Goal: Information Seeking & Learning: Learn about a topic

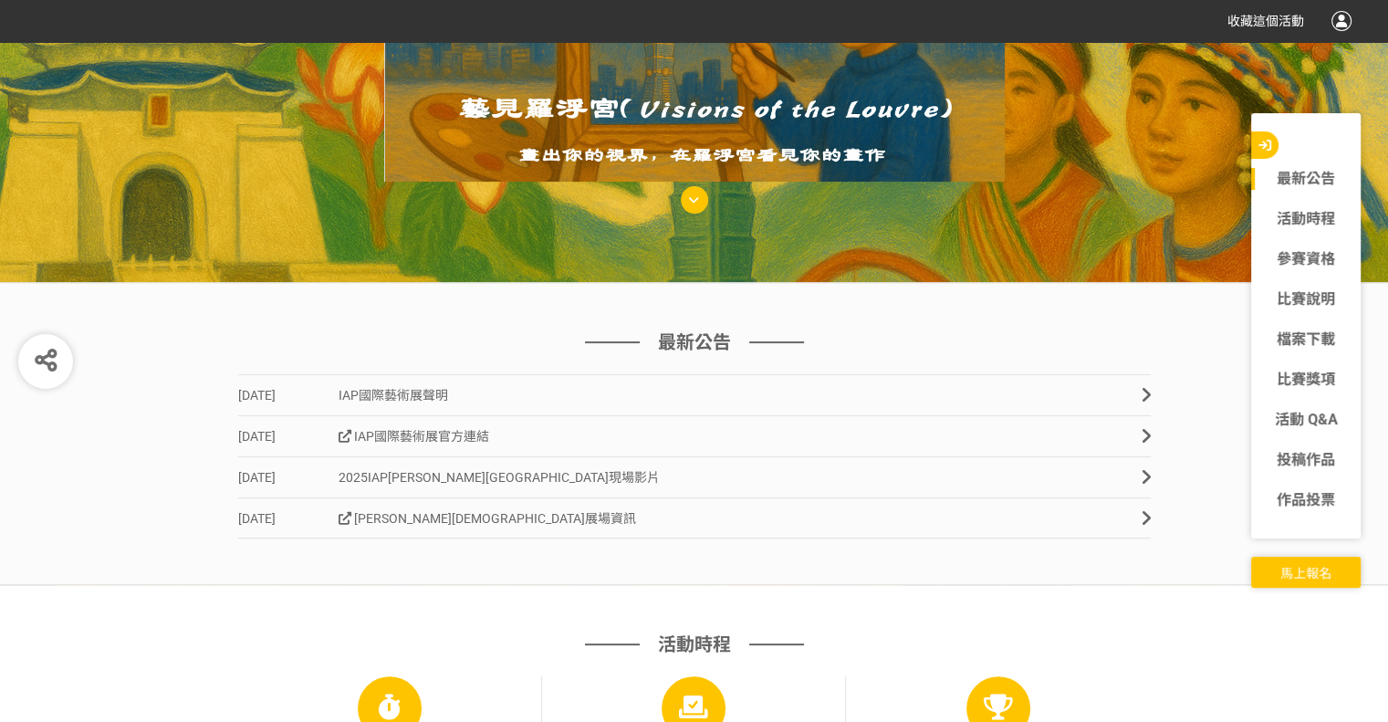
scroll to position [365, 0]
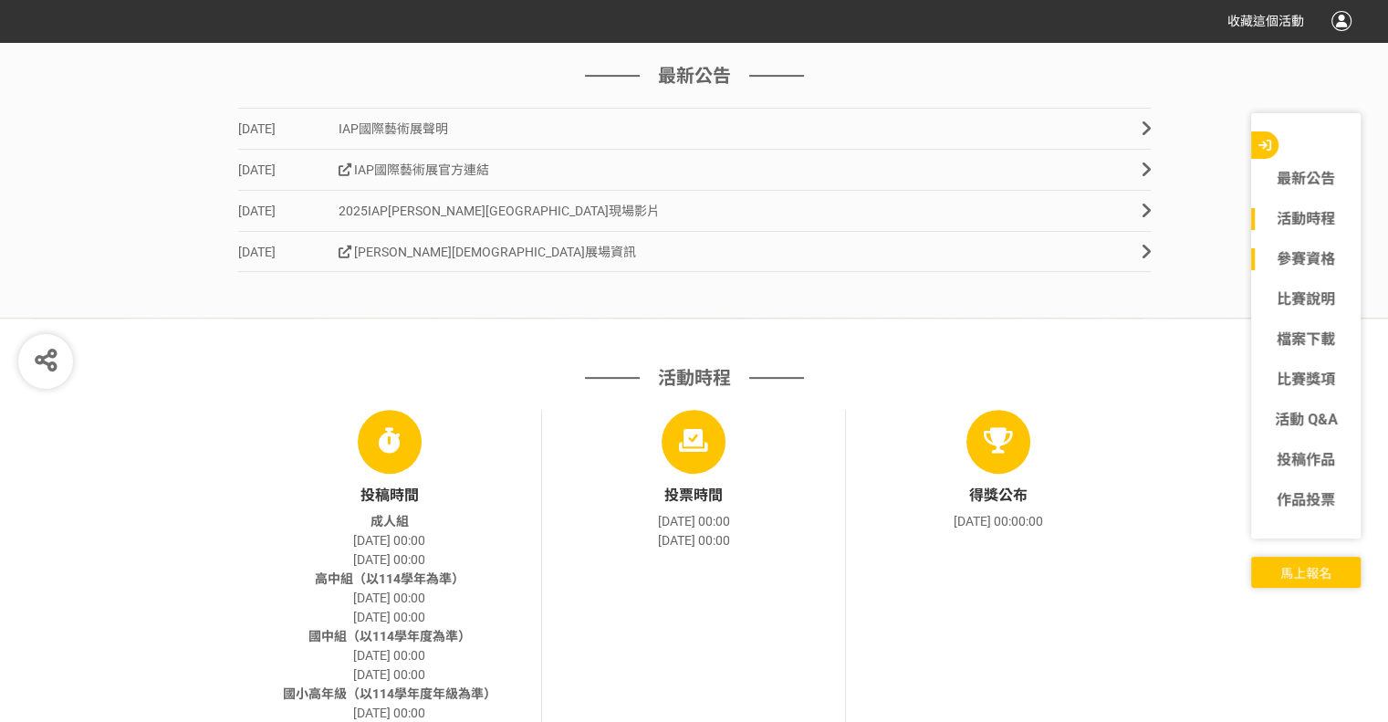
click at [1320, 256] on link "參賽資格" at bounding box center [1306, 259] width 110 height 22
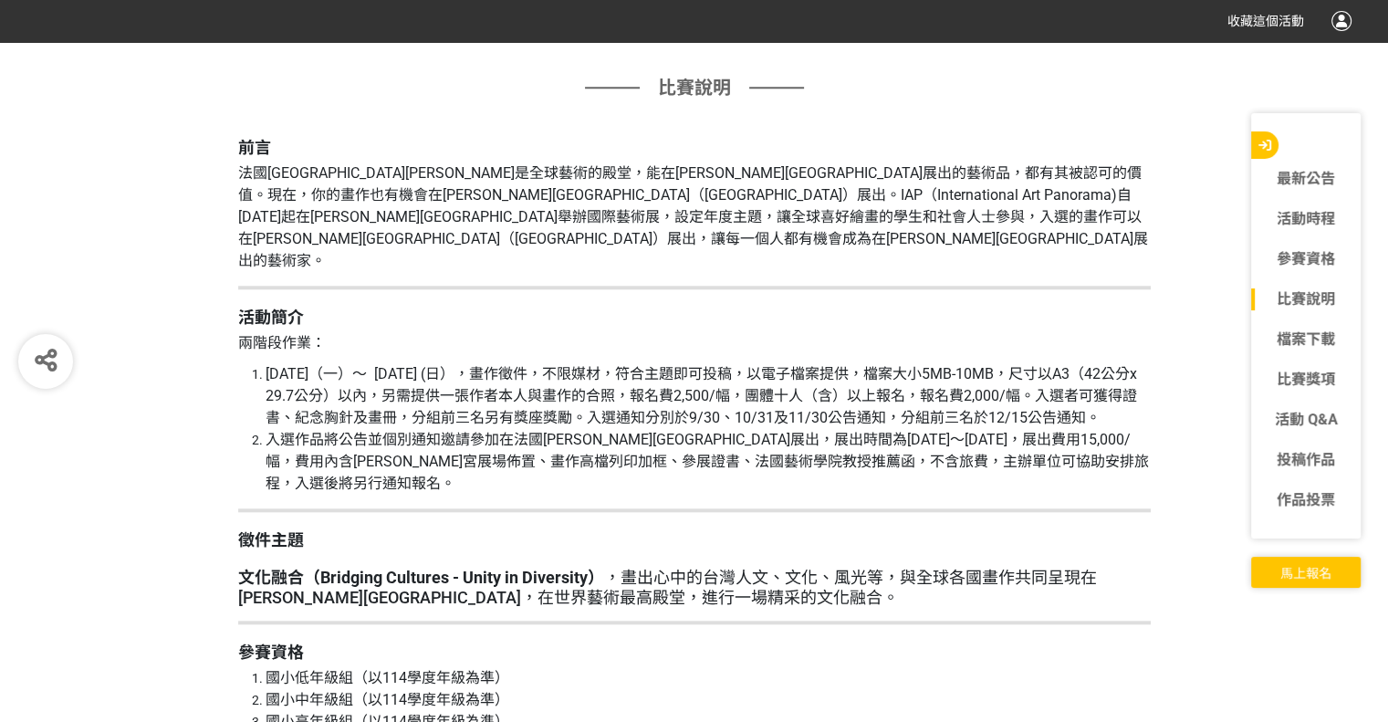
scroll to position [1829, 0]
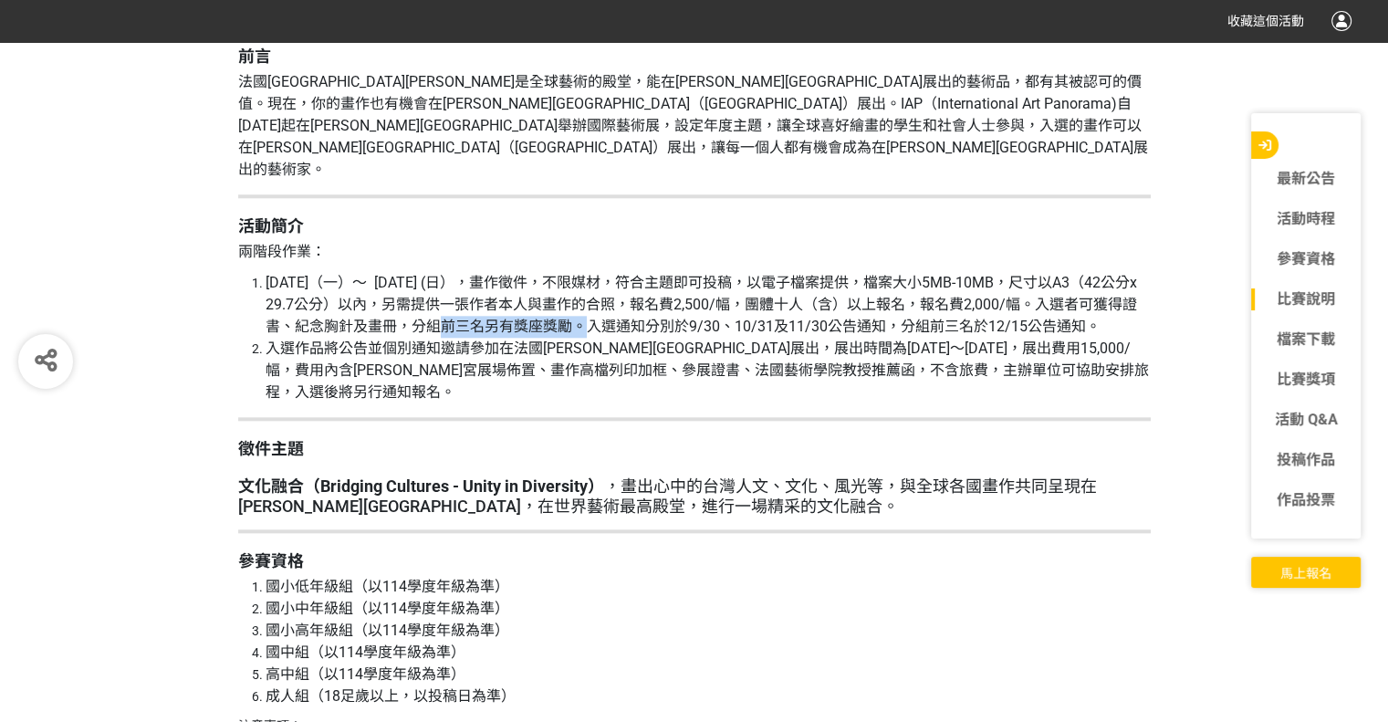
drag, startPoint x: 391, startPoint y: 280, endPoint x: 528, endPoint y: 287, distance: 137.1
click at [528, 287] on span "[DATE]（一）～ [DATE] (日），畫作徵件，不限媒材，符合主題即可投稿，以電子檔案提供，檔案大小5MB-10MB，尺寸以A3（42公分x 29.7公…" at bounding box center [702, 304] width 872 height 61
click at [529, 287] on span "[DATE]（一）～ [DATE] (日），畫作徵件，不限媒材，符合主題即可投稿，以電子檔案提供，檔案大小5MB-10MB，尺寸以A3（42公分x 29.7公…" at bounding box center [702, 304] width 872 height 61
click at [533, 285] on span "[DATE]（一）～ [DATE] (日），畫作徵件，不限媒材，符合主題即可投稿，以電子檔案提供，檔案大小5MB-10MB，尺寸以A3（42公分x 29.7公…" at bounding box center [702, 304] width 872 height 61
click at [609, 286] on span "[DATE]（一）～ [DATE] (日），畫作徵件，不限媒材，符合主題即可投稿，以電子檔案提供，檔案大小5MB-10MB，尺寸以A3（42公分x 29.7公…" at bounding box center [702, 304] width 872 height 61
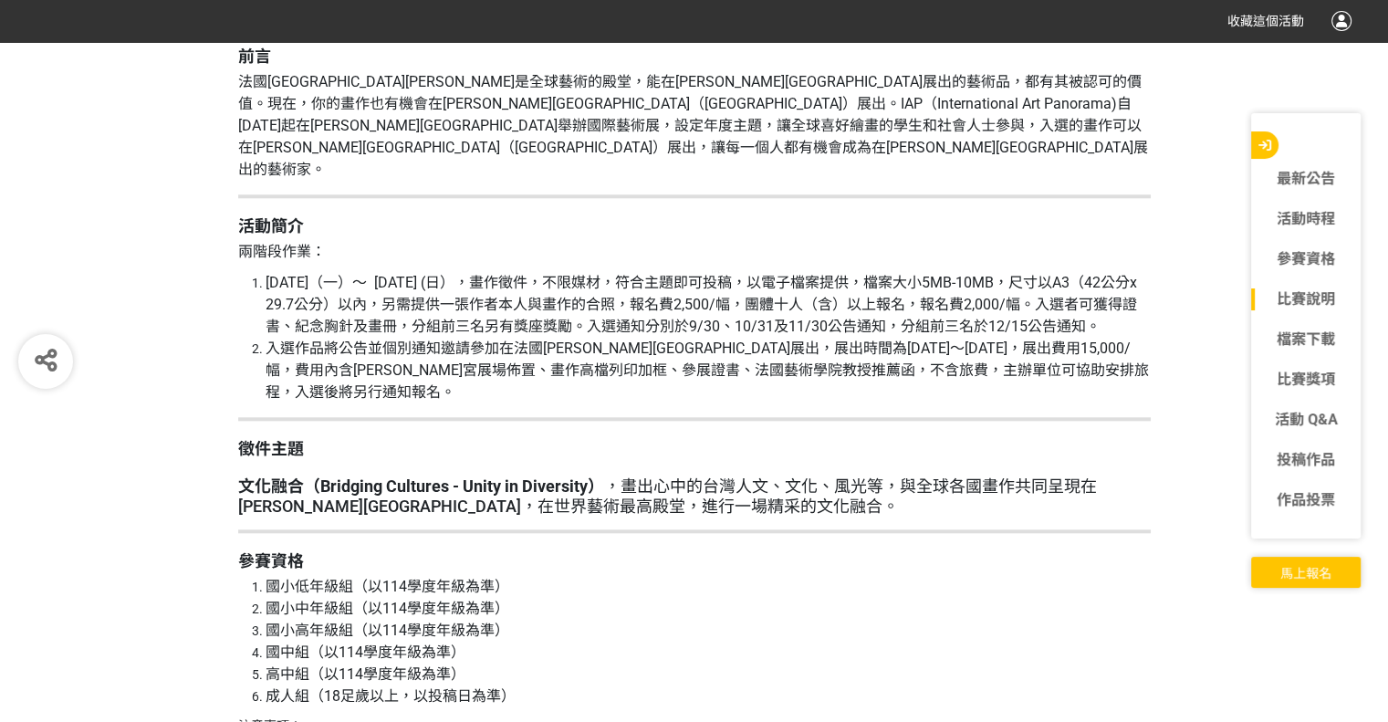
click at [614, 300] on li "[DATE]（一）～ [DATE] (日），畫作徵件，不限媒材，符合主題即可投稿，以電子檔案提供，檔案大小5MB-10MB，尺寸以A3（42公分x 29.7公…" at bounding box center [708, 305] width 885 height 66
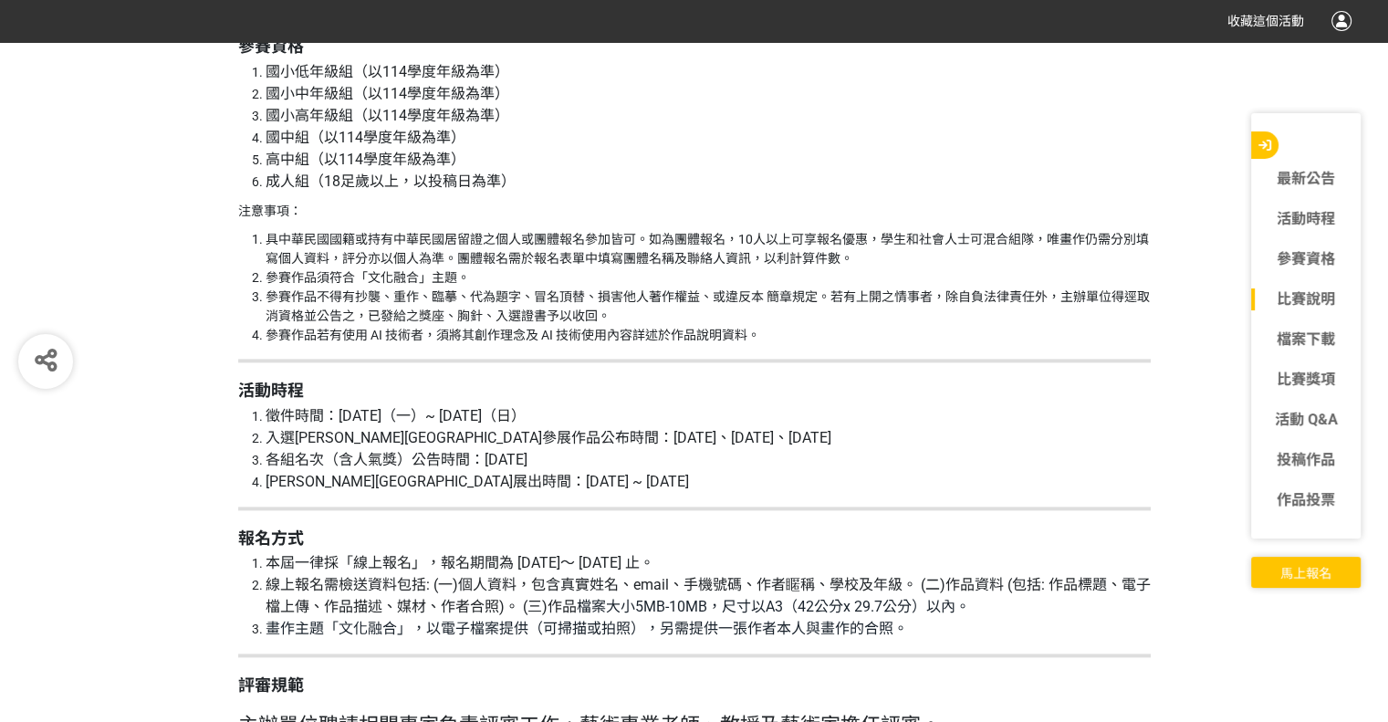
scroll to position [2373, 0]
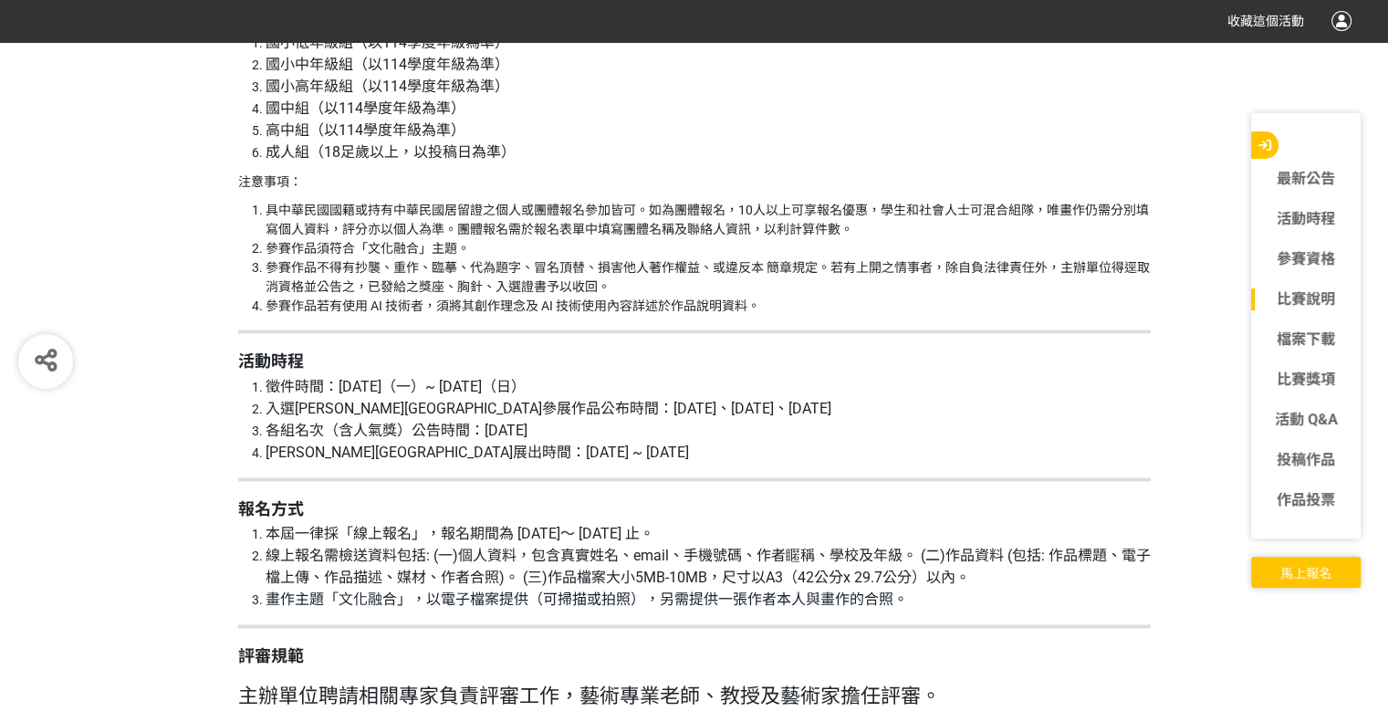
drag, startPoint x: 356, startPoint y: 393, endPoint x: 601, endPoint y: 402, distance: 244.8
click at [601, 402] on ol "徵件時間：2025-06-09（一）~ 2025-11-09（日） 入選羅浮宮卡魯塞爾廳參展作品公布時間：2025-09-30、2025-10-31、2025…" at bounding box center [694, 420] width 913 height 88
click at [601, 420] on li "各組名次（含人氣獎）公告時間：[DATE]" at bounding box center [708, 431] width 885 height 22
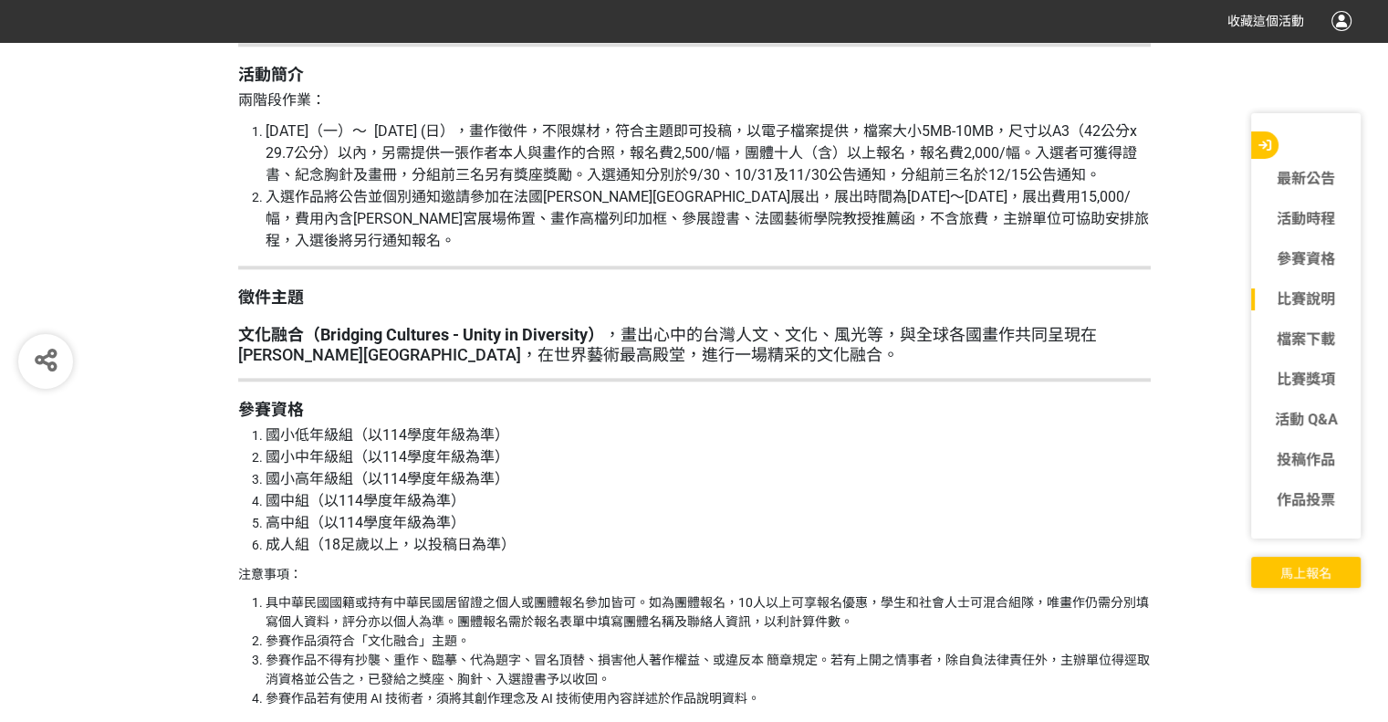
scroll to position [1917, 0]
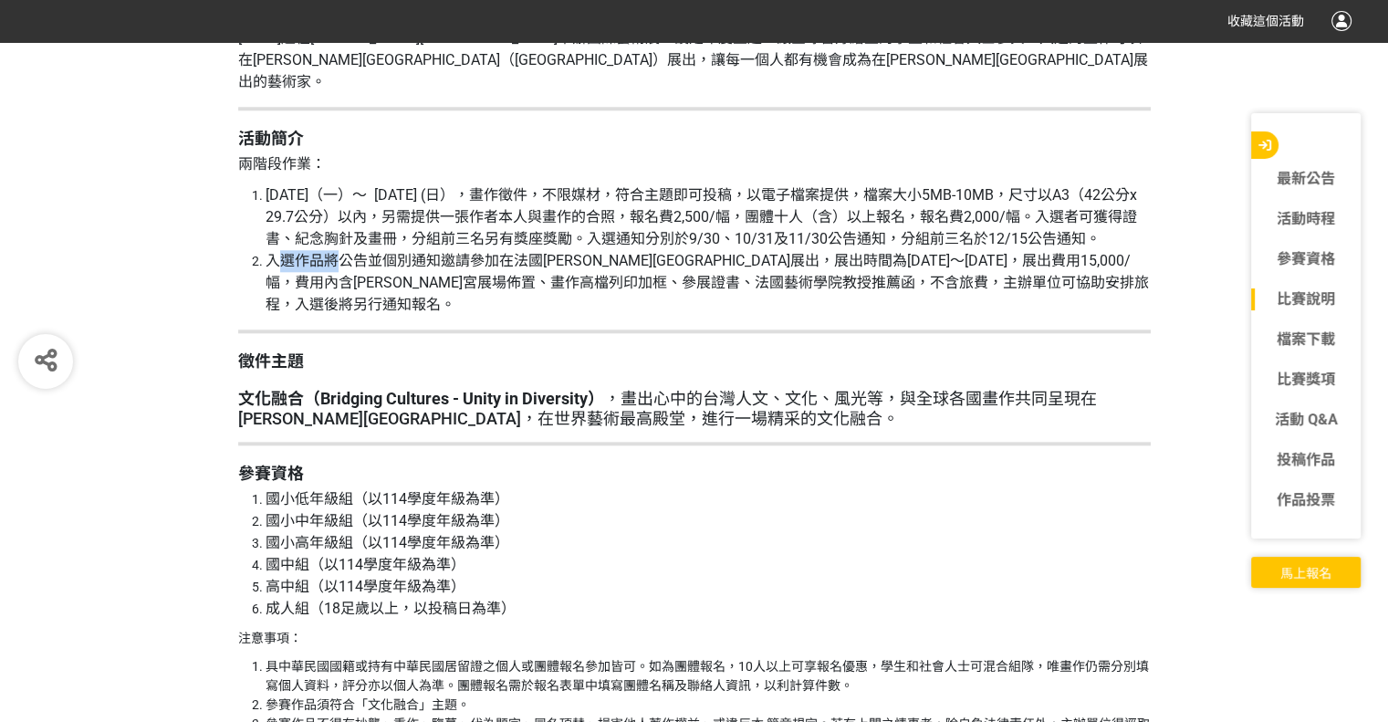
drag, startPoint x: 284, startPoint y: 241, endPoint x: 339, endPoint y: 235, distance: 55.1
click at [339, 252] on span "入選作品將公告並個別通知邀請參加在法國[PERSON_NAME][GEOGRAPHIC_DATA]展出，展出時間為[DATE]～[DATE]，展出費用15,0…" at bounding box center [707, 282] width 883 height 61
click at [272, 252] on span "入選作品將公告並個別通知邀請參加在法國[PERSON_NAME][GEOGRAPHIC_DATA]展出，展出時間為[DATE]～[DATE]，展出費用15,0…" at bounding box center [707, 282] width 883 height 61
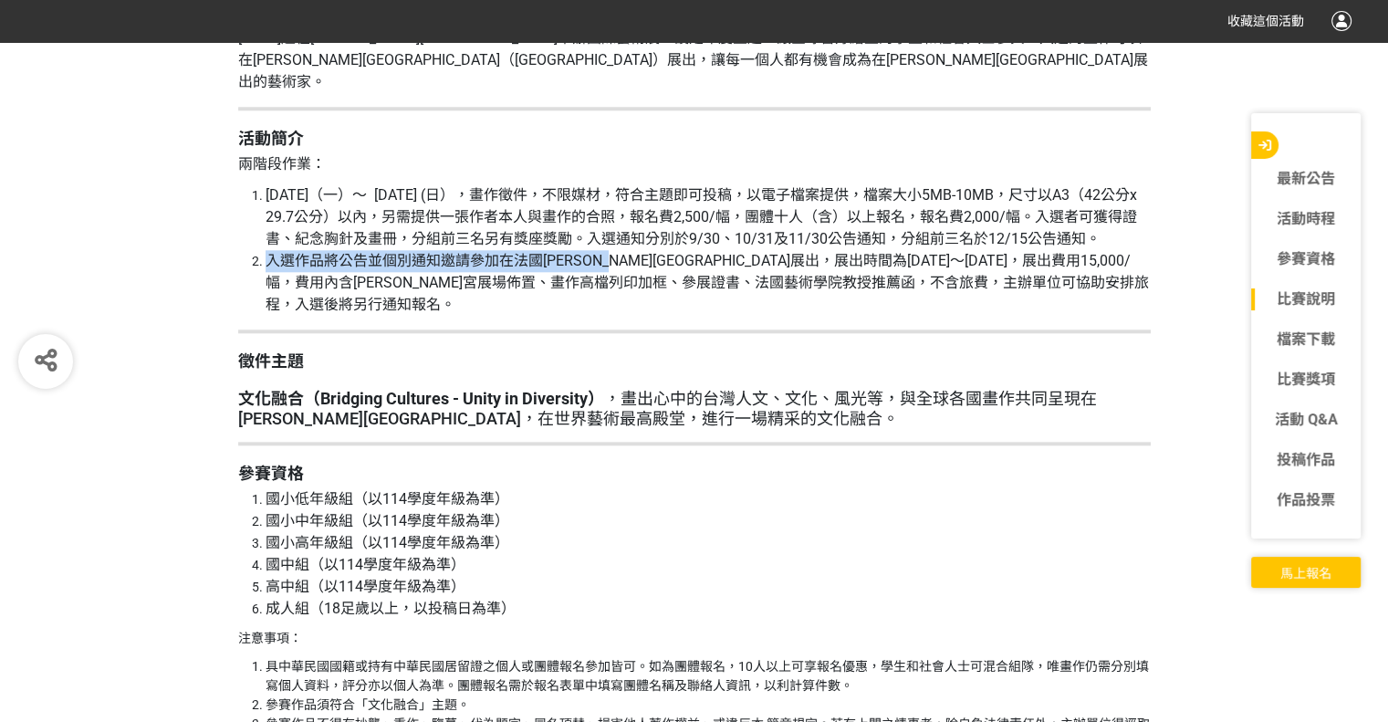
drag, startPoint x: 268, startPoint y: 236, endPoint x: 658, endPoint y: 246, distance: 389.9
click at [657, 252] on span "入選作品將公告並個別通知邀請參加在法國[PERSON_NAME][GEOGRAPHIC_DATA]展出，展出時間為[DATE]～[DATE]，展出費用15,0…" at bounding box center [707, 282] width 883 height 61
click at [658, 252] on span "入選作品將公告並個別通知邀請參加在法國[PERSON_NAME][GEOGRAPHIC_DATA]展出，展出時間為[DATE]～[DATE]，展出費用15,0…" at bounding box center [707, 282] width 883 height 61
drag, startPoint x: 824, startPoint y: 243, endPoint x: 884, endPoint y: 238, distance: 60.4
click at [884, 252] on span "入選作品將公告並個別通知邀請參加在法國[PERSON_NAME][GEOGRAPHIC_DATA]展出，展出時間為[DATE]～[DATE]，展出費用15,0…" at bounding box center [707, 282] width 883 height 61
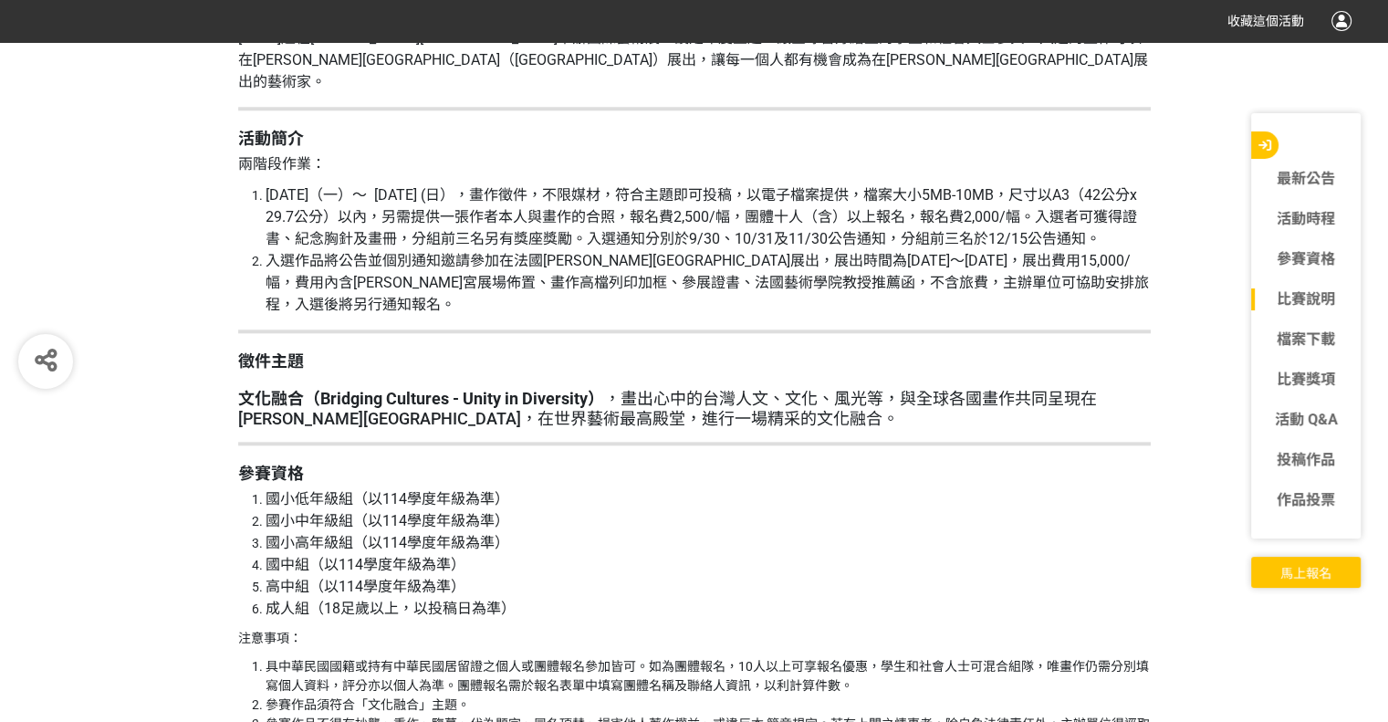
click at [896, 252] on span "入選作品將公告並個別通知邀請參加在法國[PERSON_NAME][GEOGRAPHIC_DATA]展出，展出時間為[DATE]～[DATE]，展出費用15,0…" at bounding box center [707, 282] width 883 height 61
click at [1027, 252] on span "入選作品將公告並個別通知邀請參加在法國[PERSON_NAME][GEOGRAPHIC_DATA]展出，展出時間為[DATE]～[DATE]，展出費用15,0…" at bounding box center [707, 282] width 883 height 61
click at [1030, 252] on span "入選作品將公告並個別通知邀請參加在法國[PERSON_NAME][GEOGRAPHIC_DATA]展出，展出時間為[DATE]～[DATE]，展出費用15,0…" at bounding box center [707, 282] width 883 height 61
click at [1052, 252] on span "入選作品將公告並個別通知邀請參加在法國[PERSON_NAME][GEOGRAPHIC_DATA]展出，展出時間為[DATE]～[DATE]，展出費用15,0…" at bounding box center [707, 282] width 883 height 61
drag, startPoint x: 1030, startPoint y: 238, endPoint x: 1101, endPoint y: 237, distance: 70.3
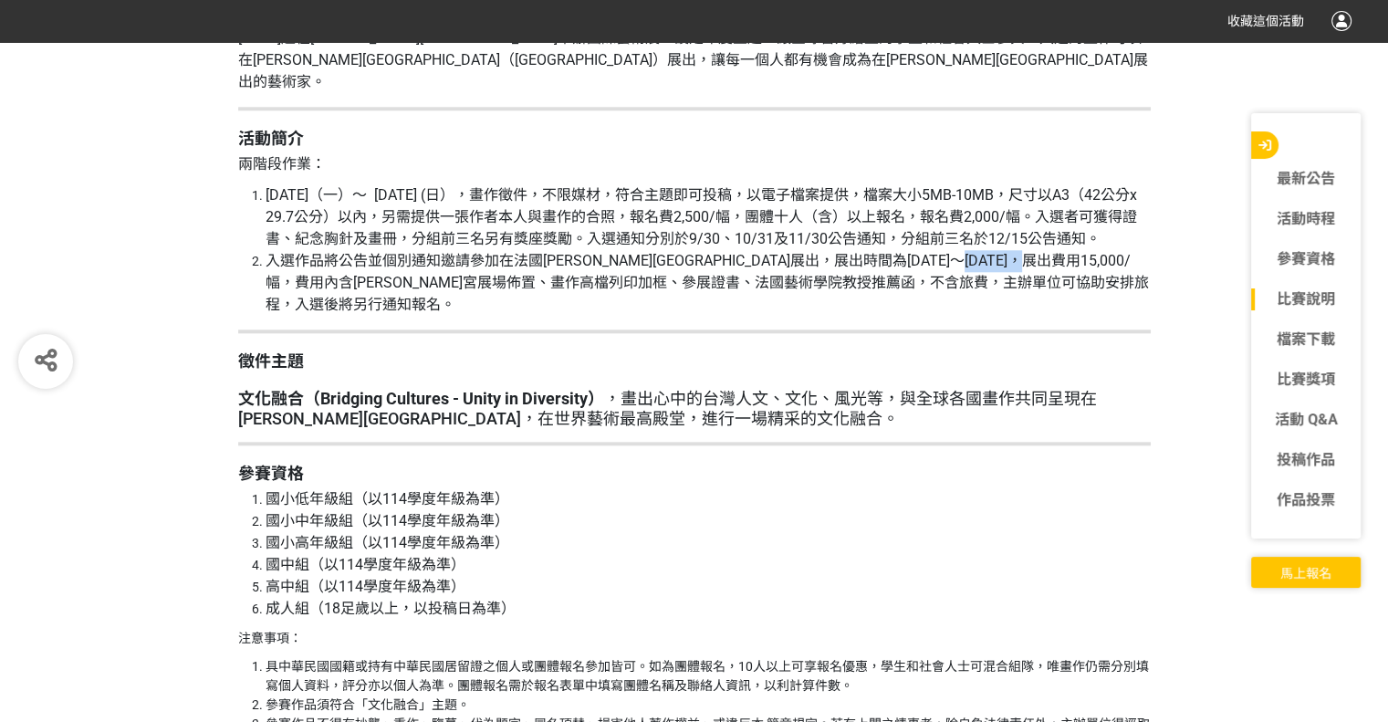
click at [1099, 252] on span "入選作品將公告並個別通知邀請參加在法國[PERSON_NAME][GEOGRAPHIC_DATA]展出，展出時間為[DATE]～[DATE]，展出費用15,0…" at bounding box center [707, 282] width 883 height 61
click at [1101, 252] on span "入選作品將公告並個別通知邀請參加在法國[PERSON_NAME][GEOGRAPHIC_DATA]展出，展出時間為[DATE]～[DATE]，展出費用15,0…" at bounding box center [707, 282] width 883 height 61
drag, startPoint x: 1133, startPoint y: 236, endPoint x: 1155, endPoint y: 236, distance: 22.8
click at [1146, 252] on span "入選作品將公告並個別通知邀請參加在法國[PERSON_NAME][GEOGRAPHIC_DATA]展出，展出時間為[DATE]～[DATE]，展出費用15,0…" at bounding box center [707, 282] width 883 height 61
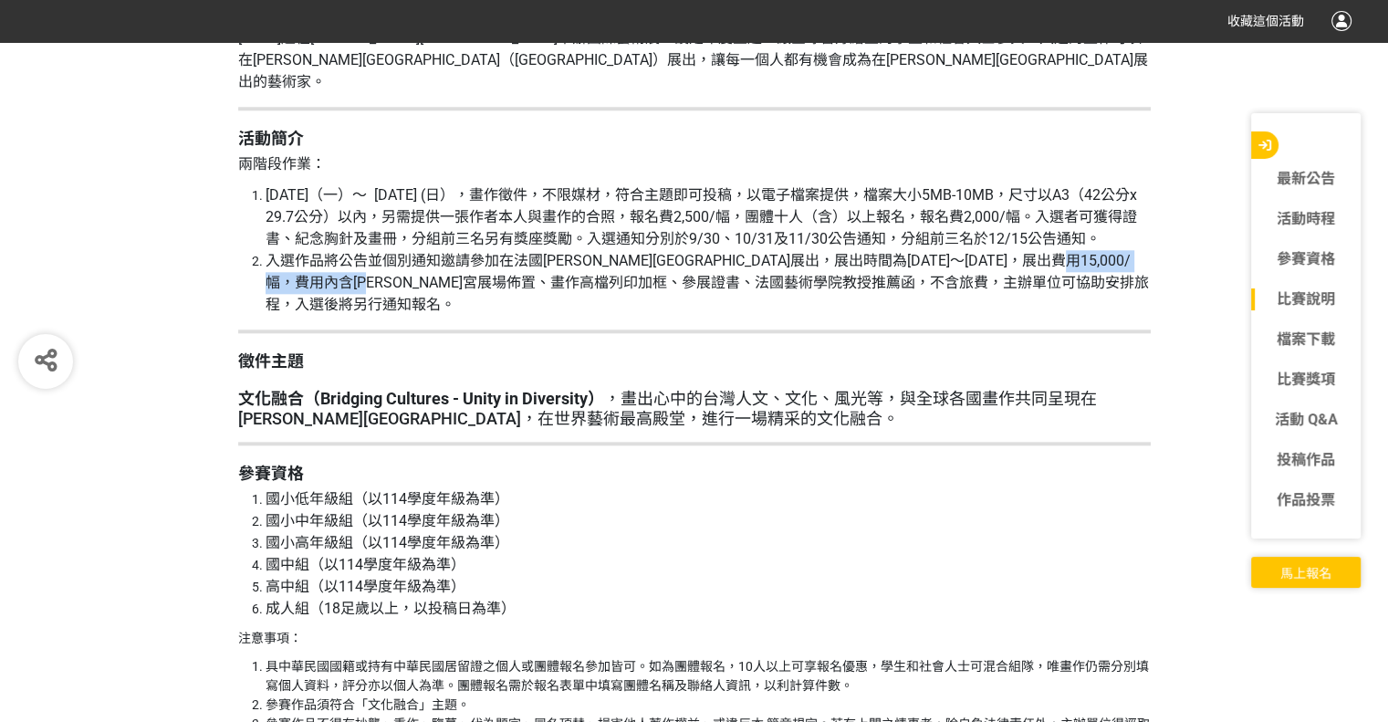
drag, startPoint x: 267, startPoint y: 261, endPoint x: 496, endPoint y: 262, distance: 228.2
click at [496, 262] on span "入選作品將公告並個別通知邀請參加在法國[PERSON_NAME][GEOGRAPHIC_DATA]展出，展出時間為[DATE]～[DATE]，展出費用15,0…" at bounding box center [707, 282] width 883 height 61
drag, startPoint x: 474, startPoint y: 260, endPoint x: 571, endPoint y: 263, distance: 97.7
click at [571, 263] on span "入選作品將公告並個別通知邀請參加在法國[PERSON_NAME][GEOGRAPHIC_DATA]展出，展出時間為[DATE]～[DATE]，展出費用15,0…" at bounding box center [707, 282] width 883 height 61
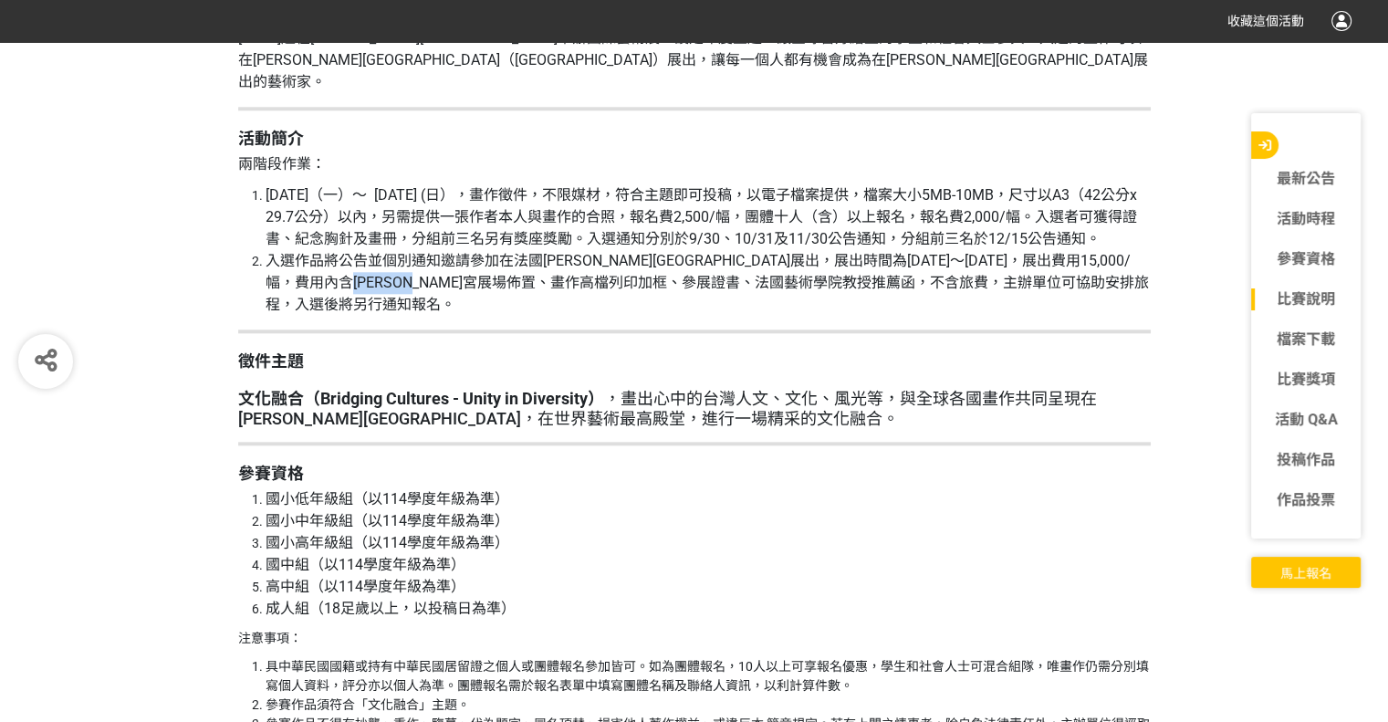
click at [571, 263] on span "入選作品將公告並個別通知邀請參加在法國[PERSON_NAME][GEOGRAPHIC_DATA]展出，展出時間為[DATE]～[DATE]，展出費用15,0…" at bounding box center [707, 282] width 883 height 61
drag, startPoint x: 596, startPoint y: 262, endPoint x: 705, endPoint y: 267, distance: 108.7
click at [705, 267] on span "入選作品將公告並個別通知邀請參加在法國[PERSON_NAME][GEOGRAPHIC_DATA]展出，展出時間為[DATE]～[DATE]，展出費用15,0…" at bounding box center [707, 282] width 883 height 61
drag, startPoint x: 734, startPoint y: 274, endPoint x: 743, endPoint y: 270, distance: 9.8
click at [735, 274] on li "入選作品將公告並個別通知邀請參加在法國[PERSON_NAME][GEOGRAPHIC_DATA]展出，展出時間為[DATE]～[DATE]，展出費用15,0…" at bounding box center [708, 283] width 885 height 66
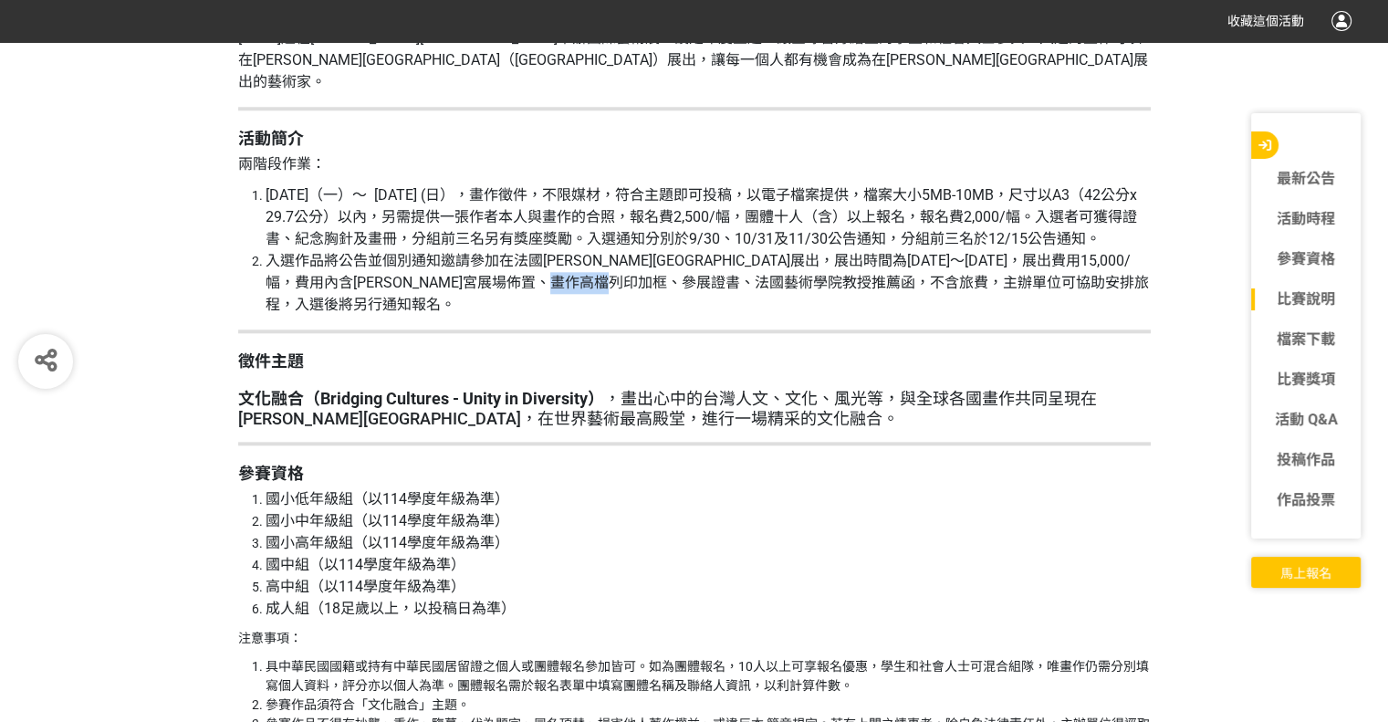
drag, startPoint x: 754, startPoint y: 267, endPoint x: 801, endPoint y: 263, distance: 47.7
click at [801, 263] on li "入選作品將公告並個別通知邀請參加在法國[PERSON_NAME][GEOGRAPHIC_DATA]展出，展出時間為[DATE]～[DATE]，展出費用15,0…" at bounding box center [708, 283] width 885 height 66
click at [809, 258] on span "入選作品將公告並個別通知邀請參加在法國[PERSON_NAME][GEOGRAPHIC_DATA]展出，展出時間為[DATE]～[DATE]，展出費用15,0…" at bounding box center [707, 282] width 883 height 61
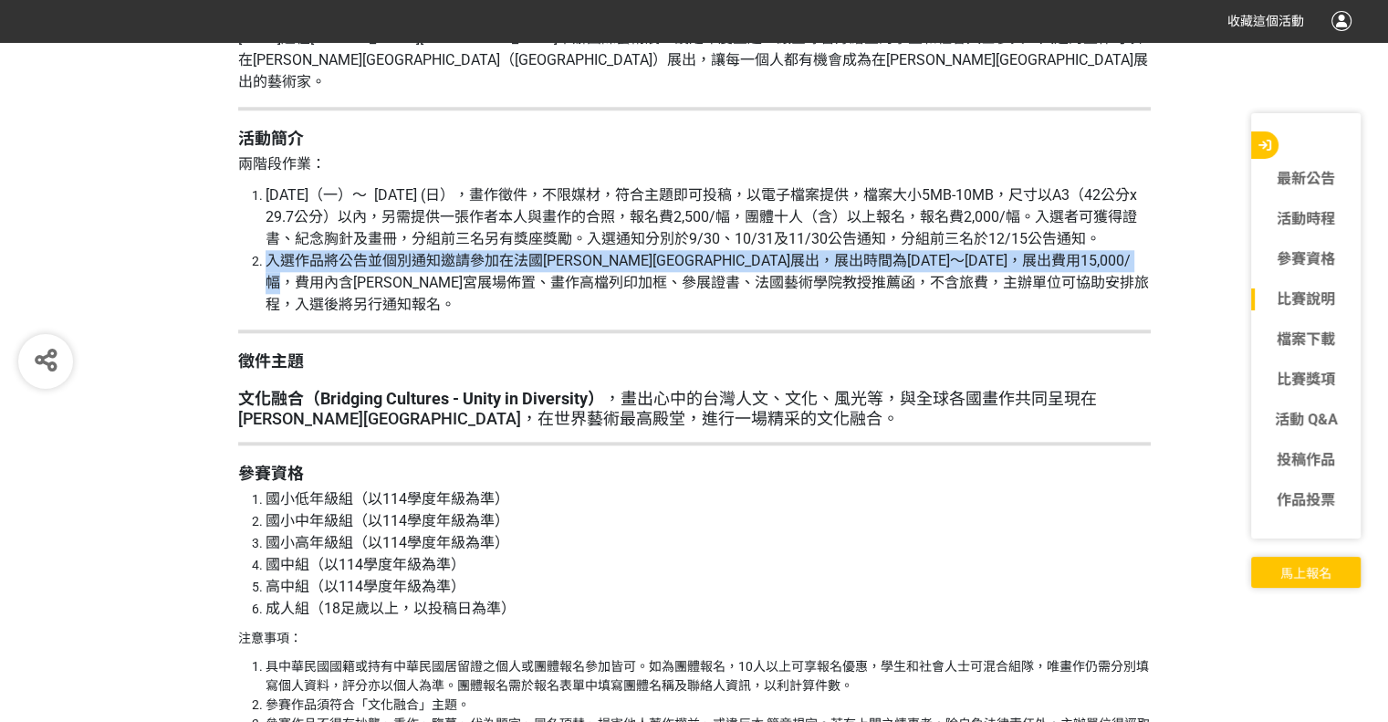
drag, startPoint x: 244, startPoint y: 241, endPoint x: 396, endPoint y: 252, distance: 152.8
click at [396, 252] on span "入選作品將公告並個別通知邀請參加在法國[PERSON_NAME][GEOGRAPHIC_DATA]展出，展出時間為[DATE]～[DATE]，展出費用15,0…" at bounding box center [707, 282] width 883 height 61
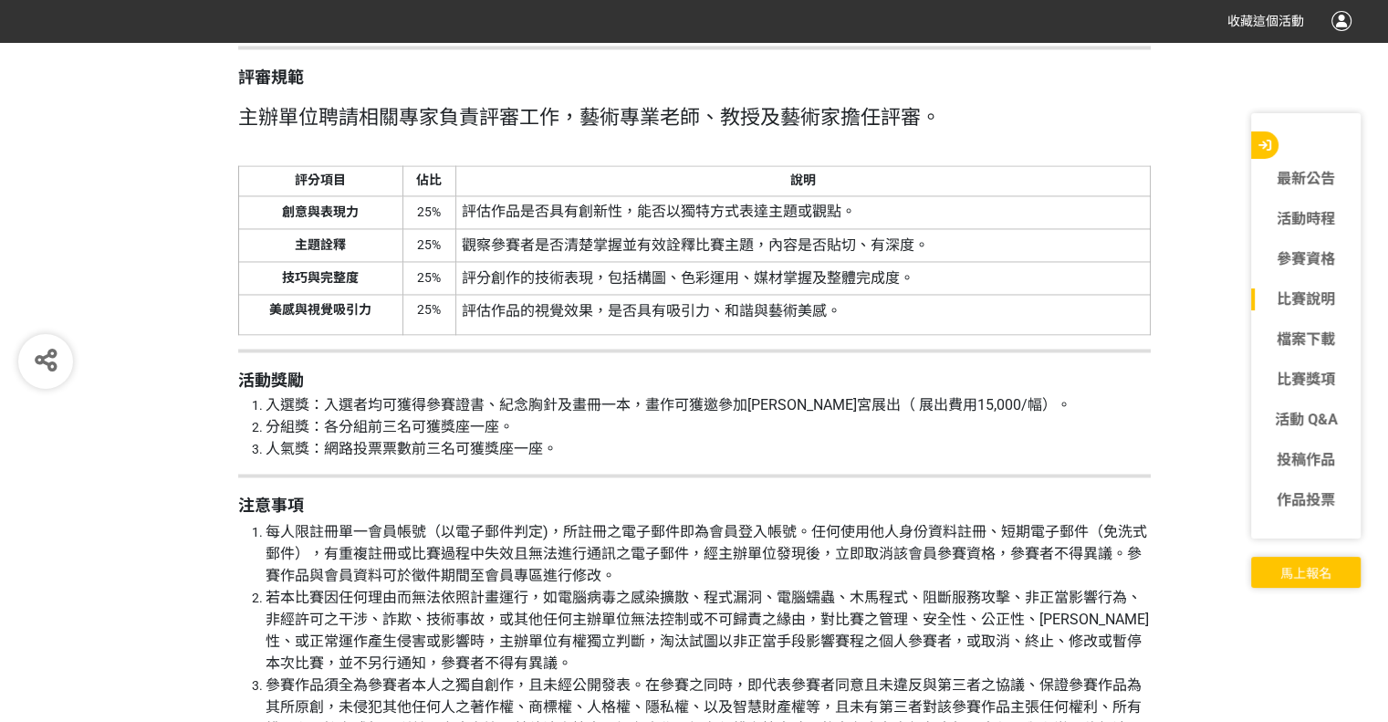
scroll to position [3103, 0]
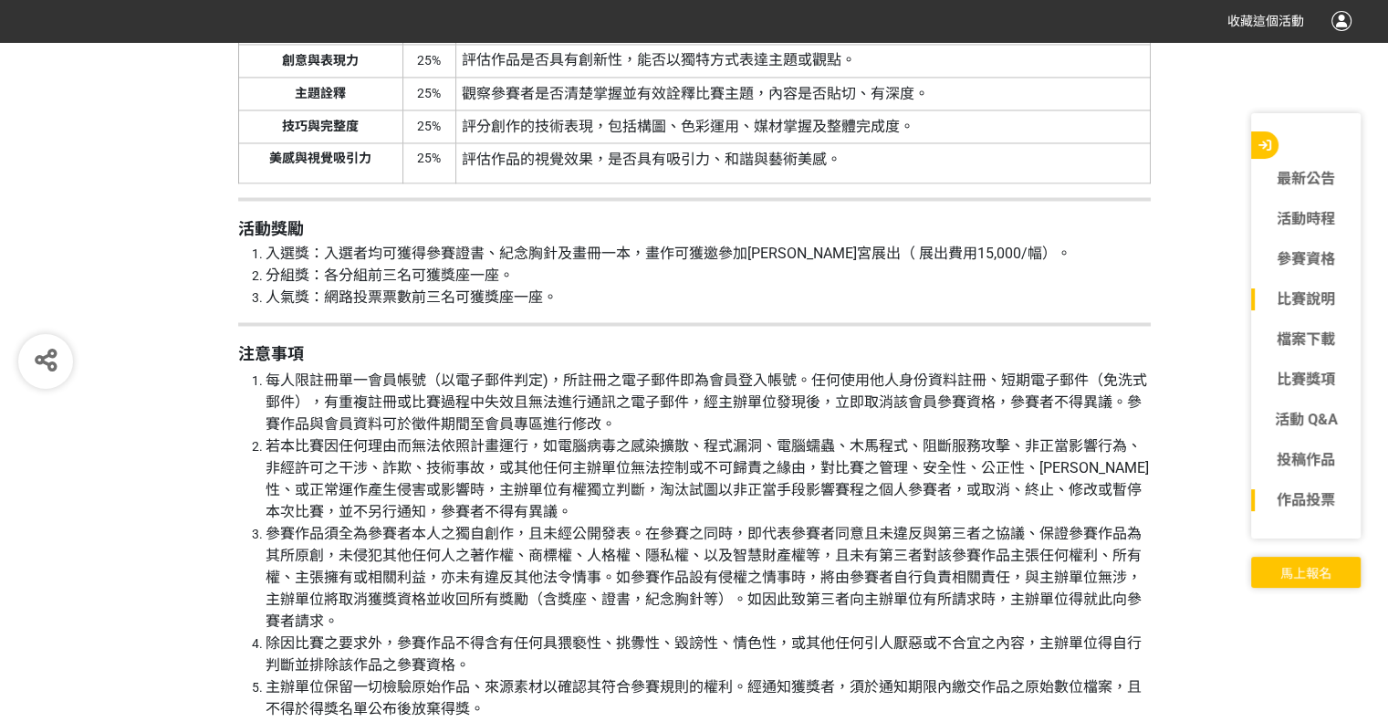
click at [1270, 505] on link "作品投票" at bounding box center [1306, 500] width 110 height 22
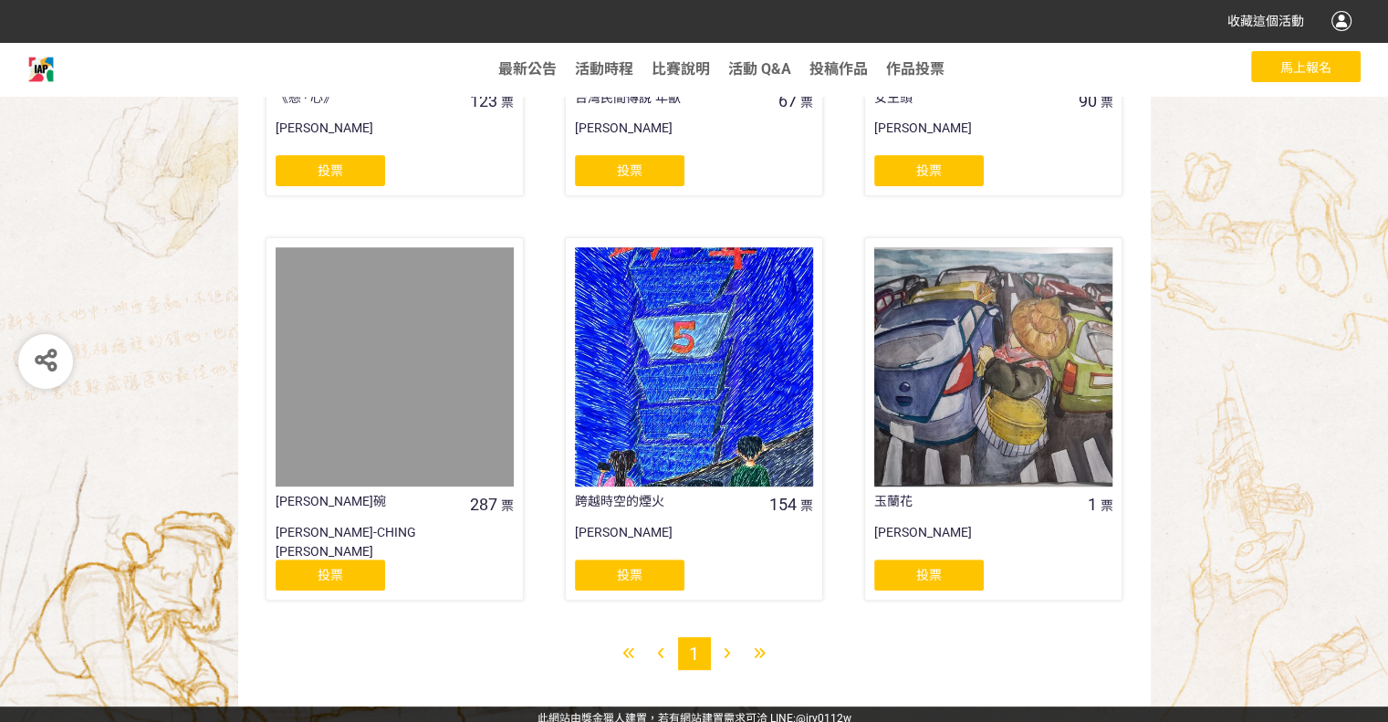
scroll to position [608, 0]
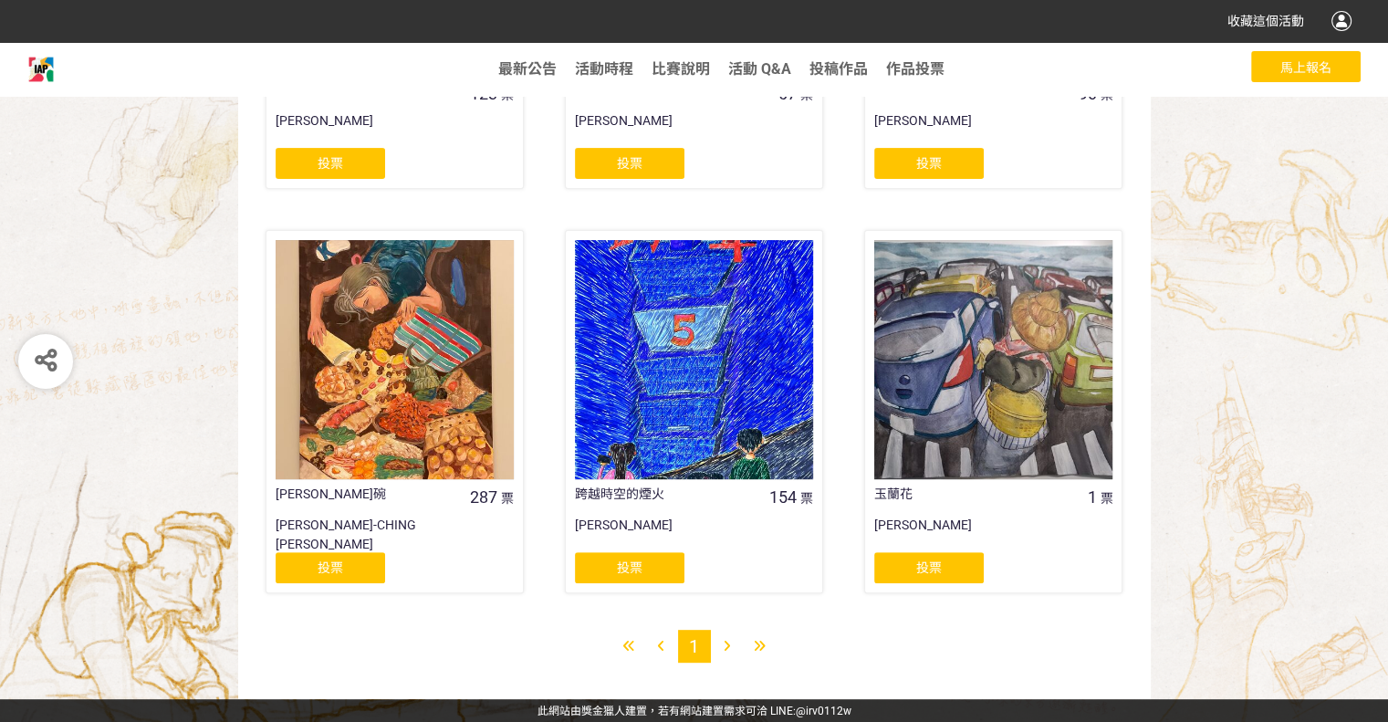
click at [727, 656] on div at bounding box center [727, 646] width 33 height 33
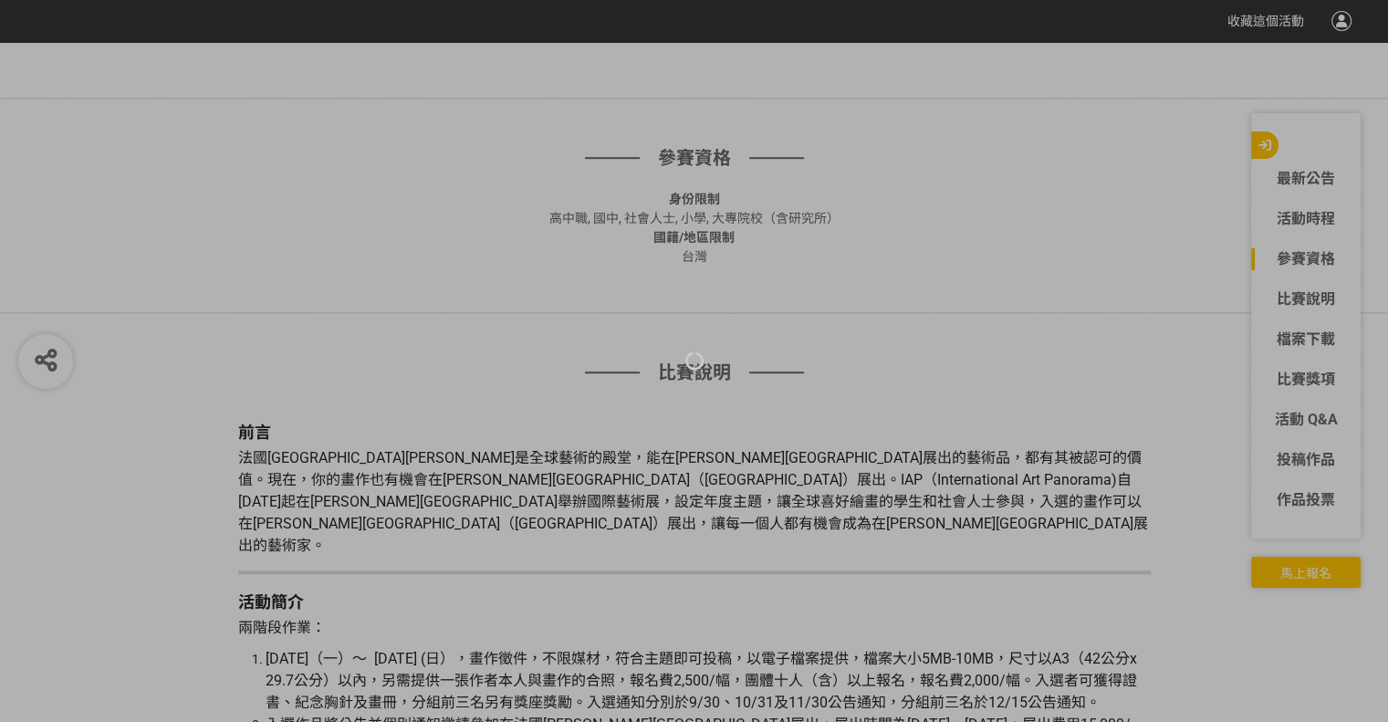
scroll to position [1327, 0]
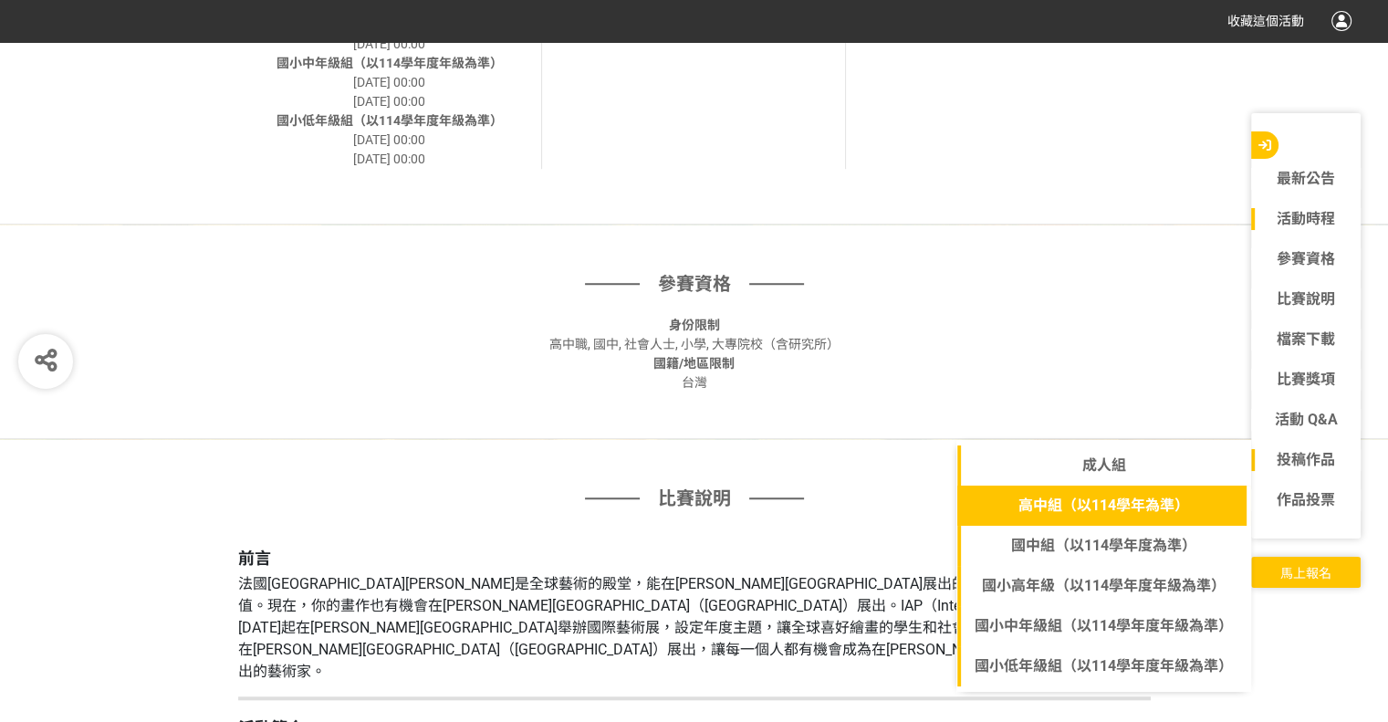
click at [1158, 499] on link "高中組（以114學年為準）" at bounding box center [1103, 506] width 293 height 40
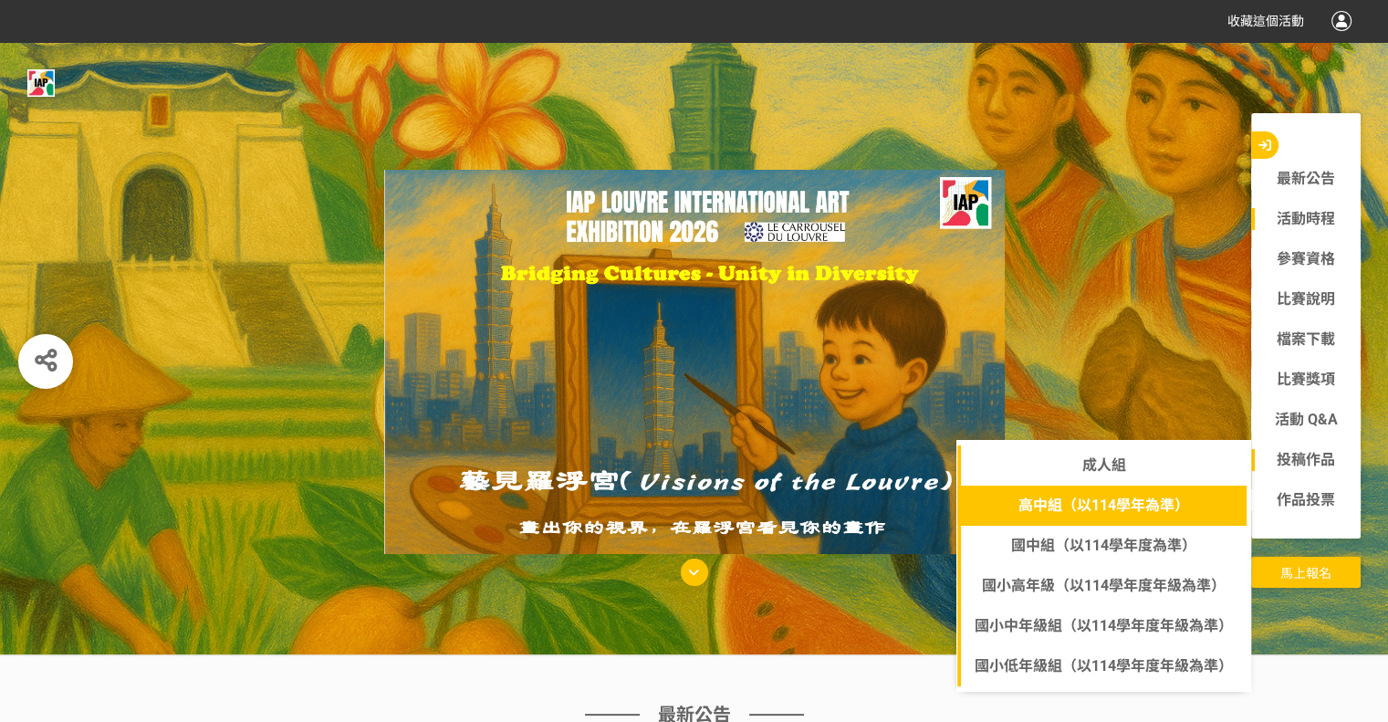
select select "185263:185503"
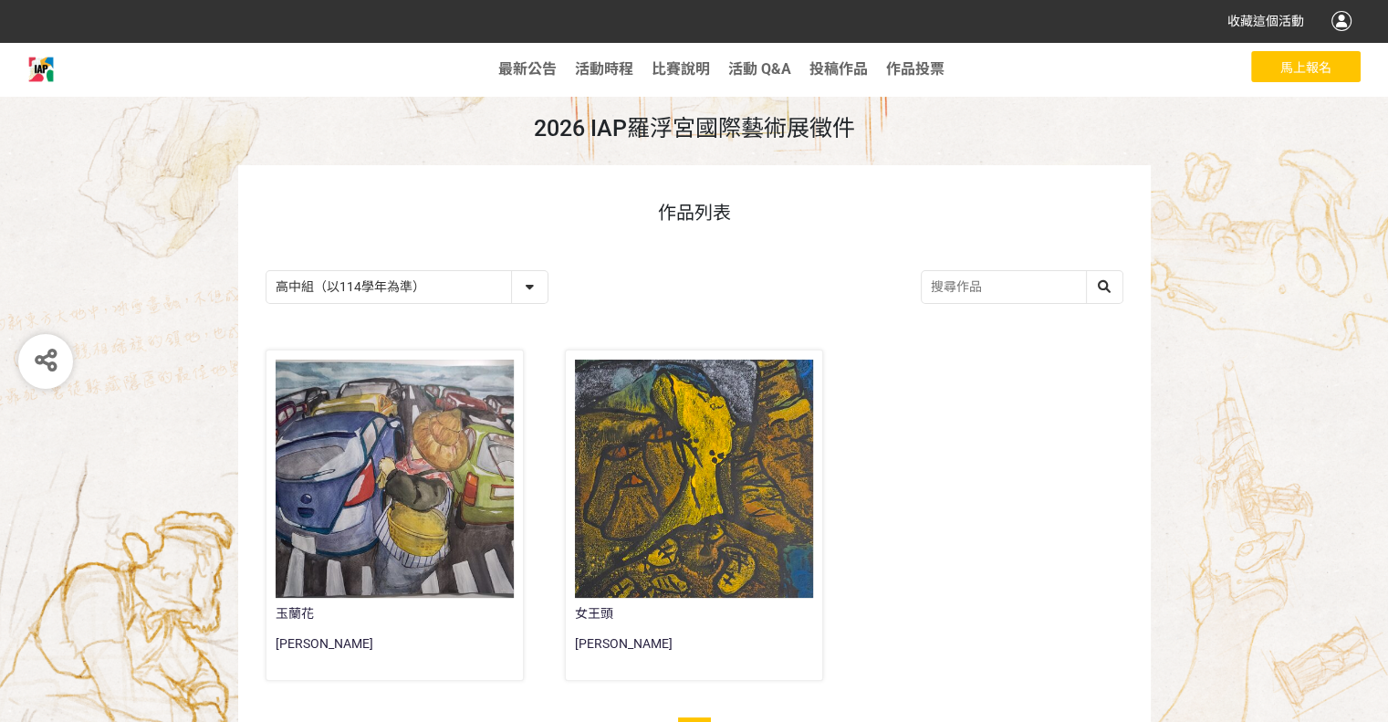
click at [462, 459] on div at bounding box center [395, 479] width 238 height 238
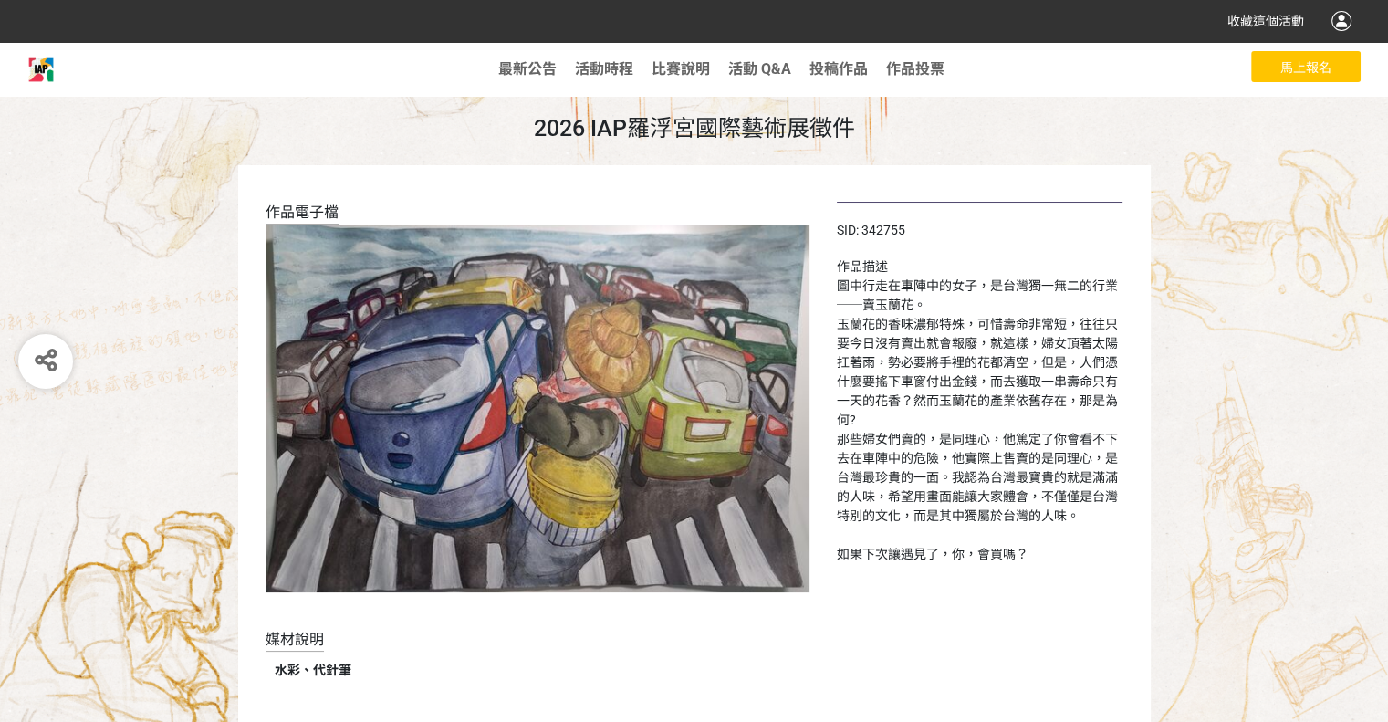
select select "185263:185503"
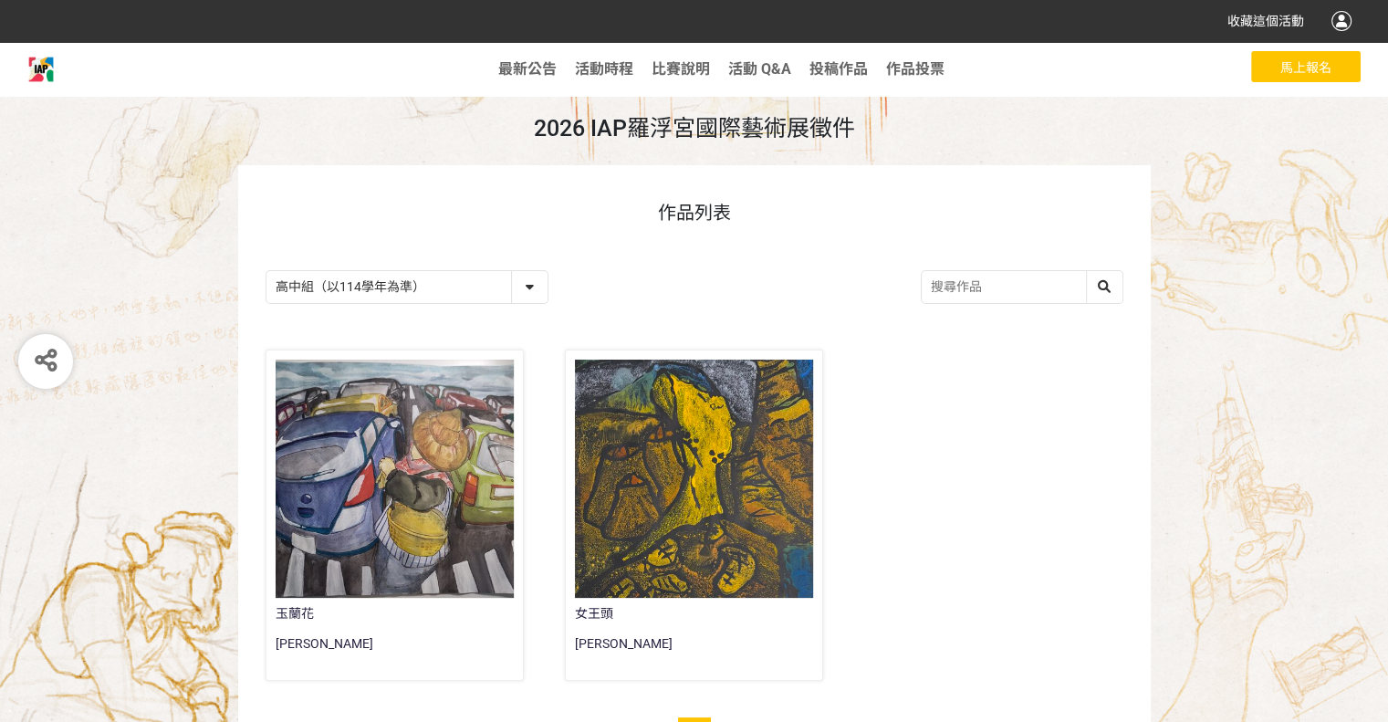
click at [737, 458] on div at bounding box center [694, 479] width 238 height 238
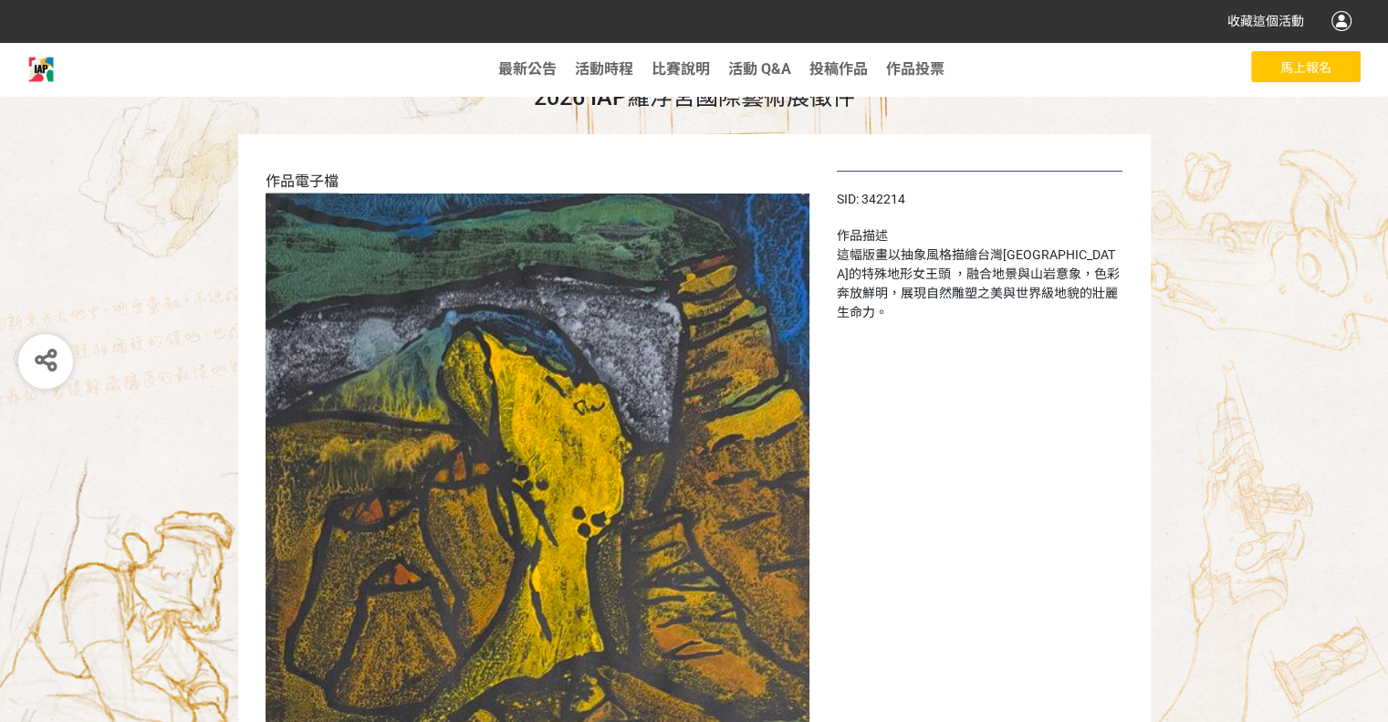
scroll to position [183, 0]
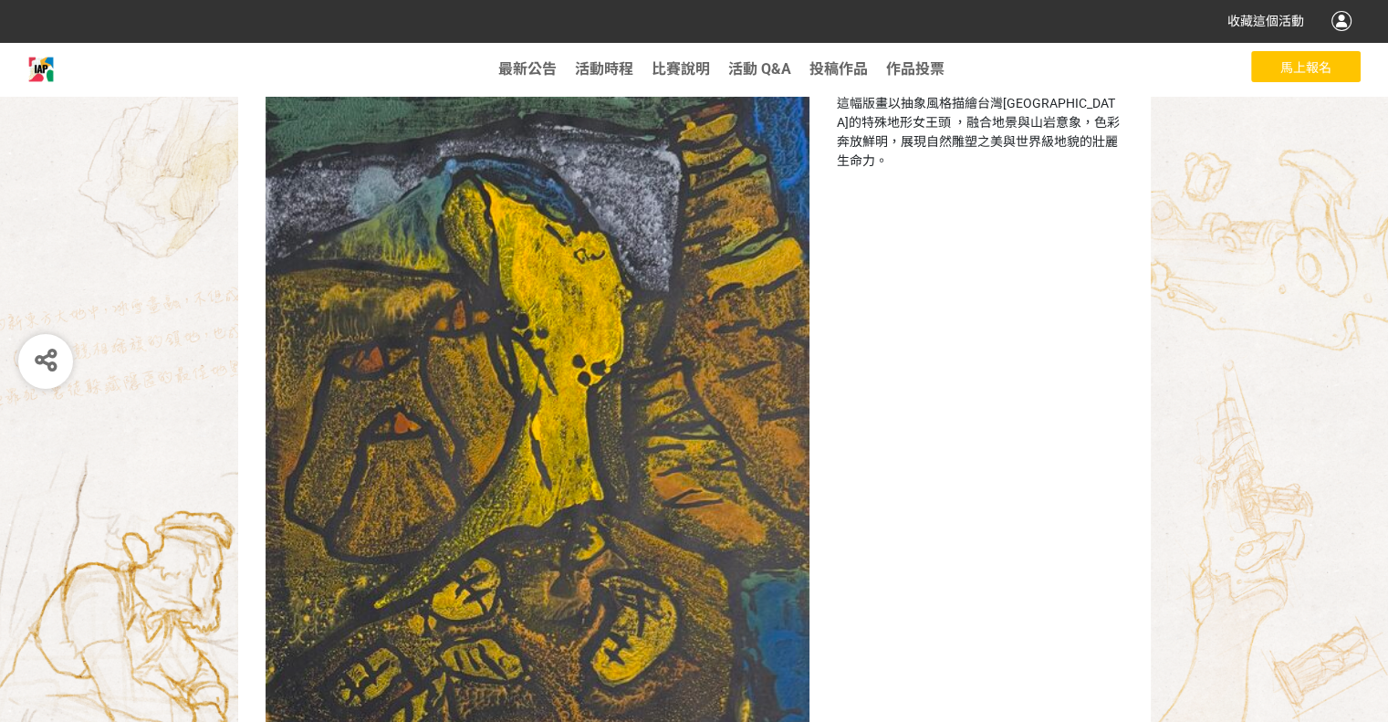
select select "185263:185503"
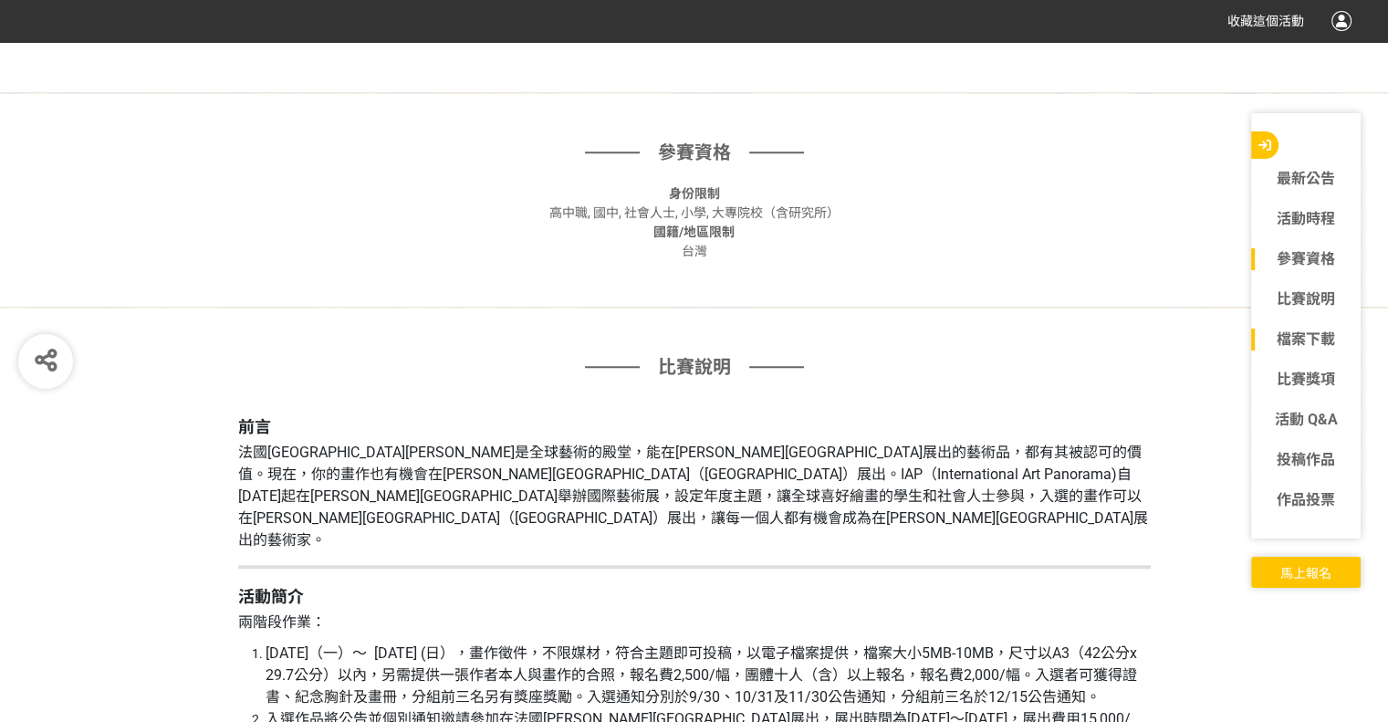
scroll to position [1464, 0]
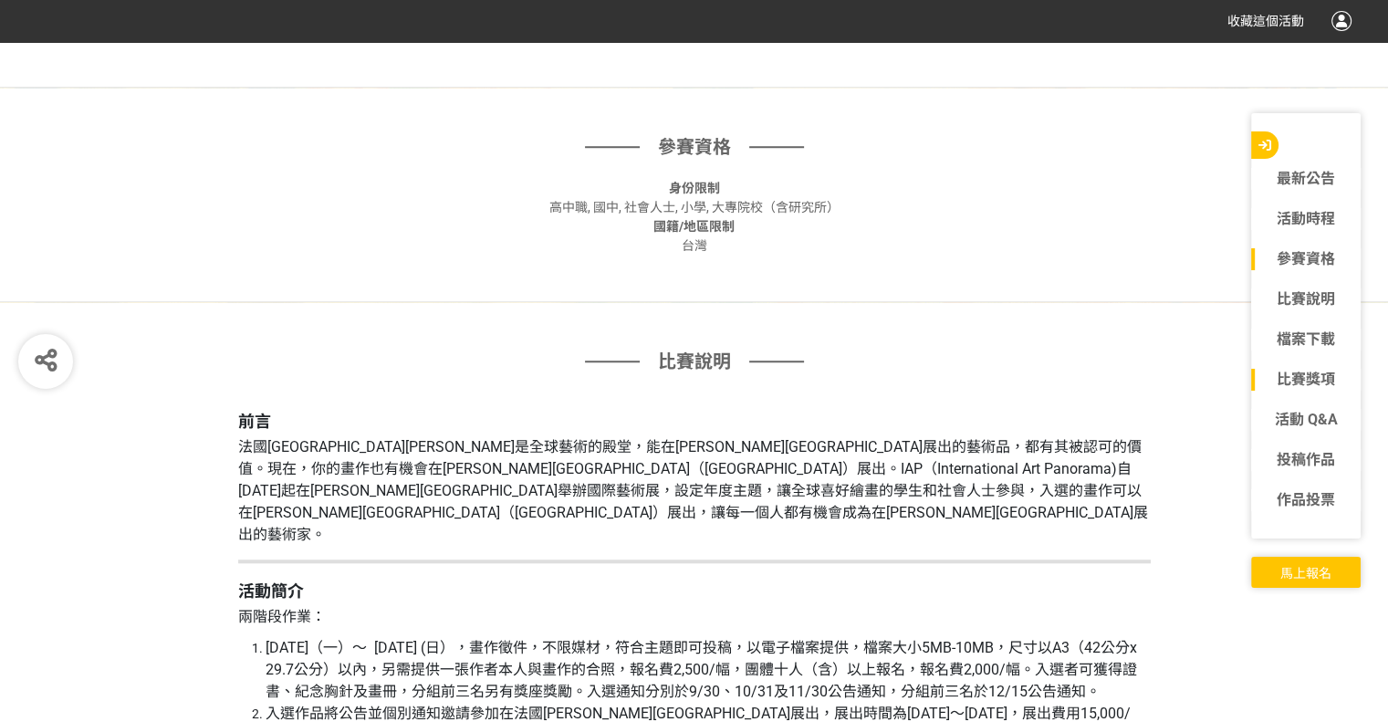
click at [1316, 387] on link "比賽獎項" at bounding box center [1306, 380] width 110 height 22
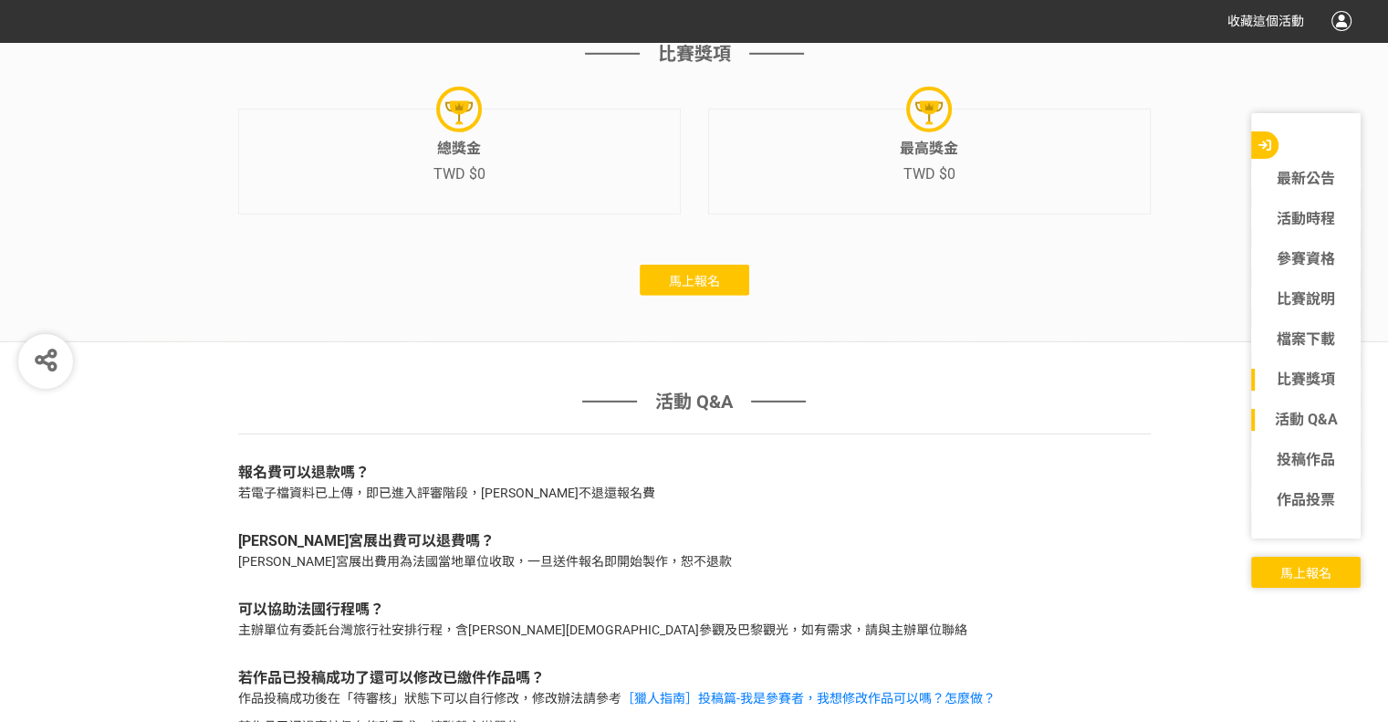
scroll to position [5472, 0]
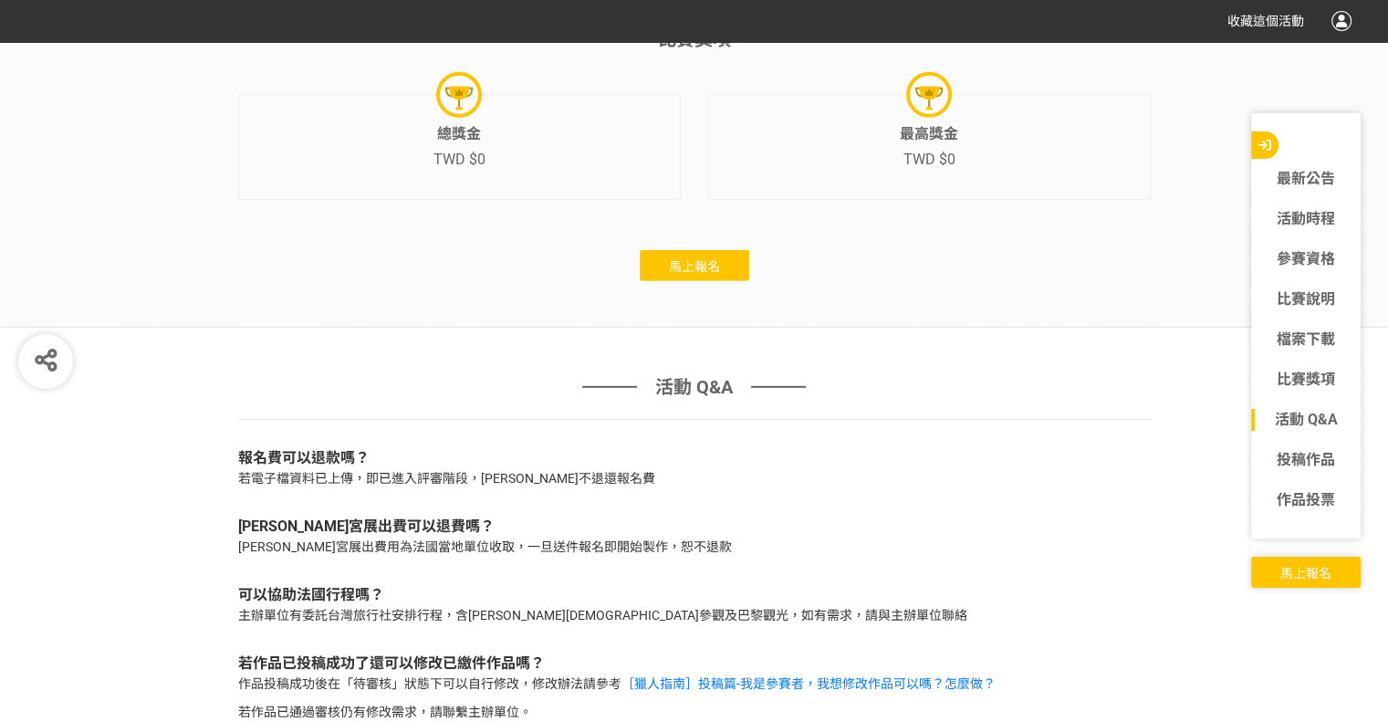
click at [725, 281] on button "馬上報名" at bounding box center [695, 265] width 110 height 31
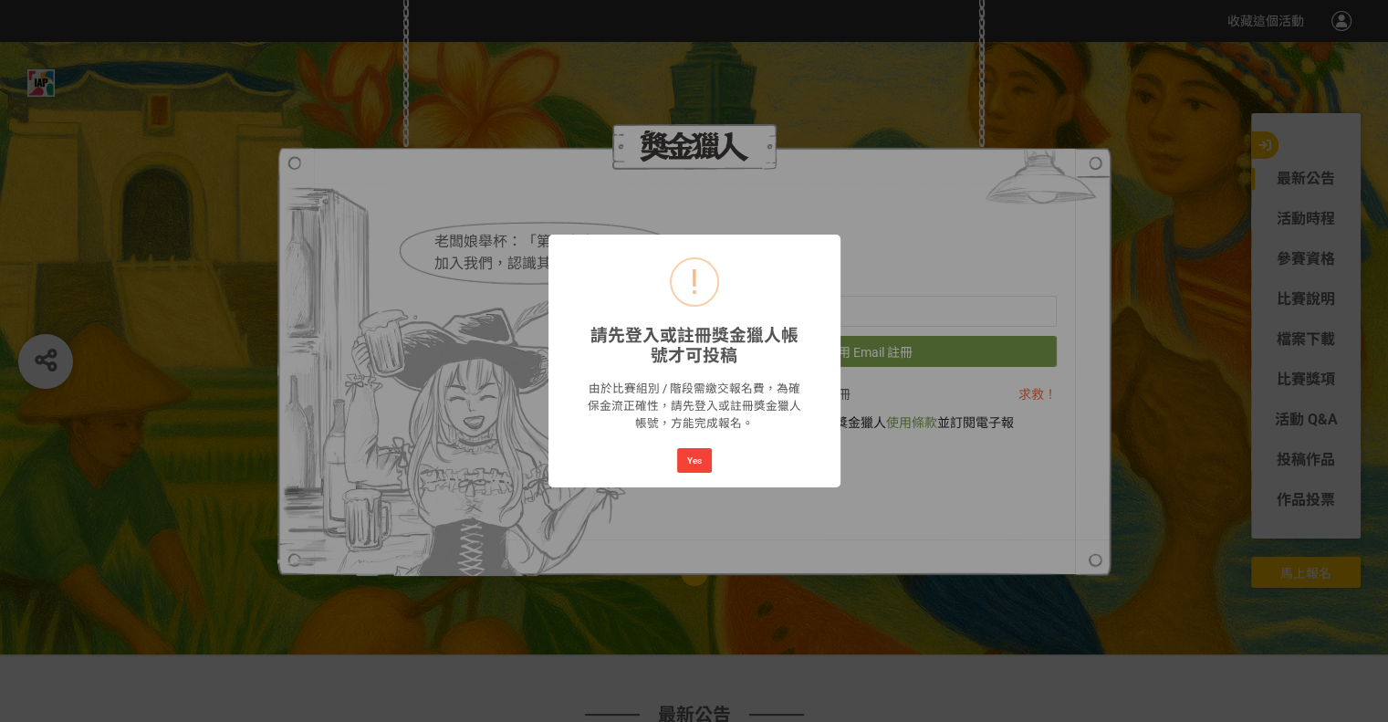
scroll to position [0, 0]
click at [696, 458] on button "Yes" at bounding box center [694, 461] width 35 height 26
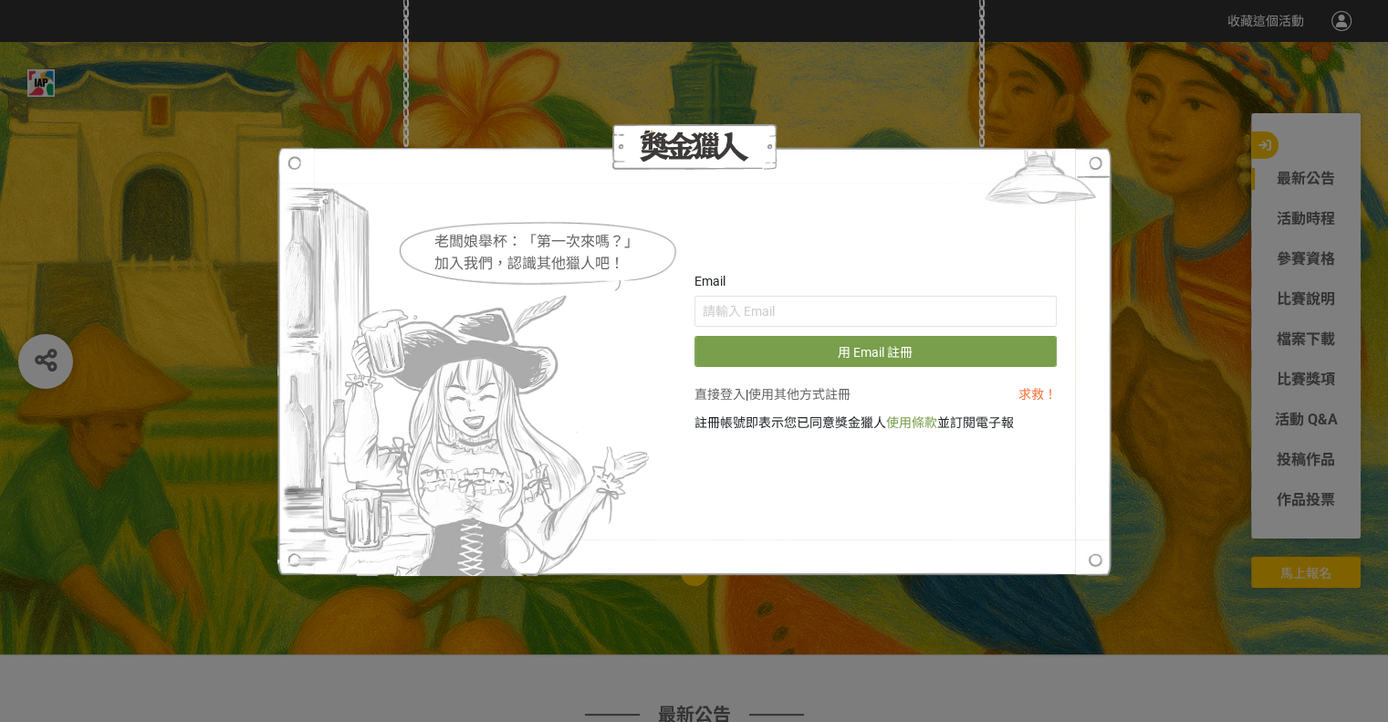
click at [1096, 170] on img at bounding box center [1040, 181] width 141 height 68
click at [223, 342] on div "老闆娘舉杯：「第一次來嗎？」 加入我們，認識其他獵人吧！ Email 用 Email 註冊 直接登入 | 使用其他方式註冊 求救！ 註冊帳號即表示您已同意獎金…" at bounding box center [694, 361] width 1388 height 722
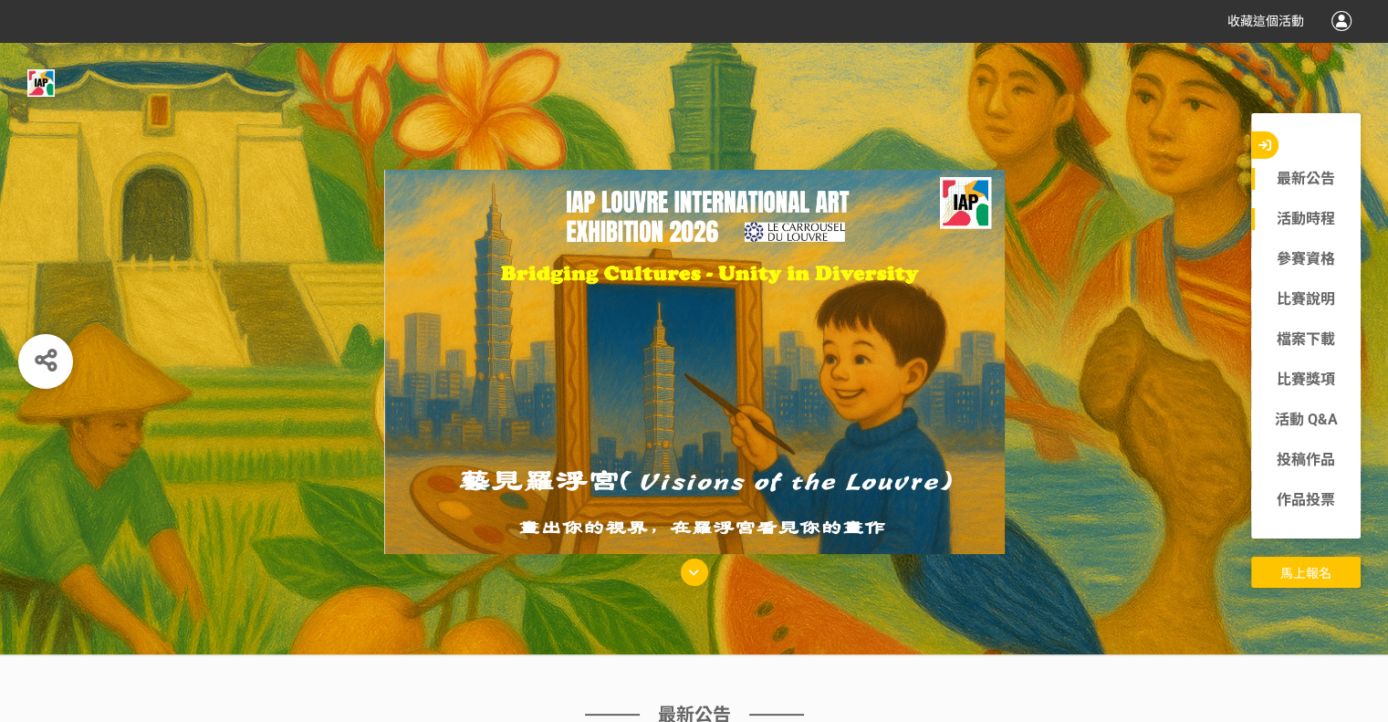
click at [1302, 225] on link "活動時程" at bounding box center [1306, 219] width 110 height 22
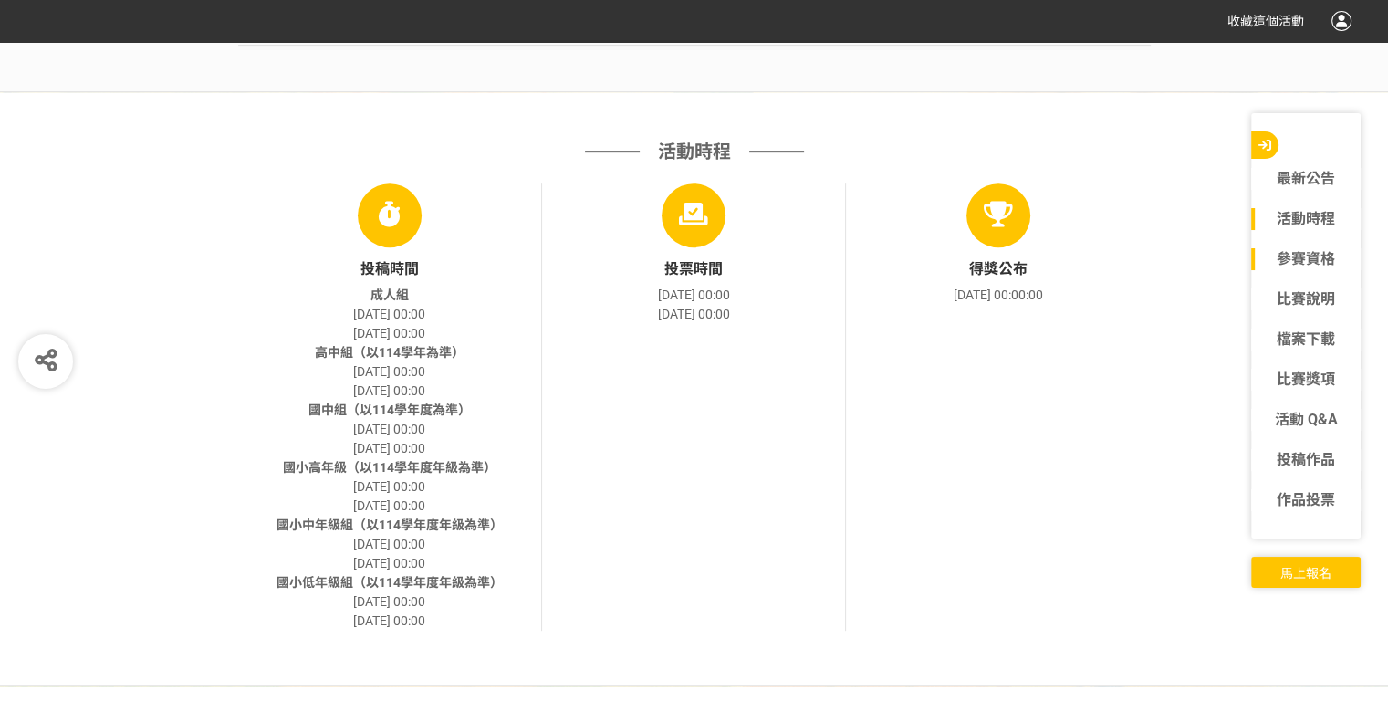
scroll to position [870, 0]
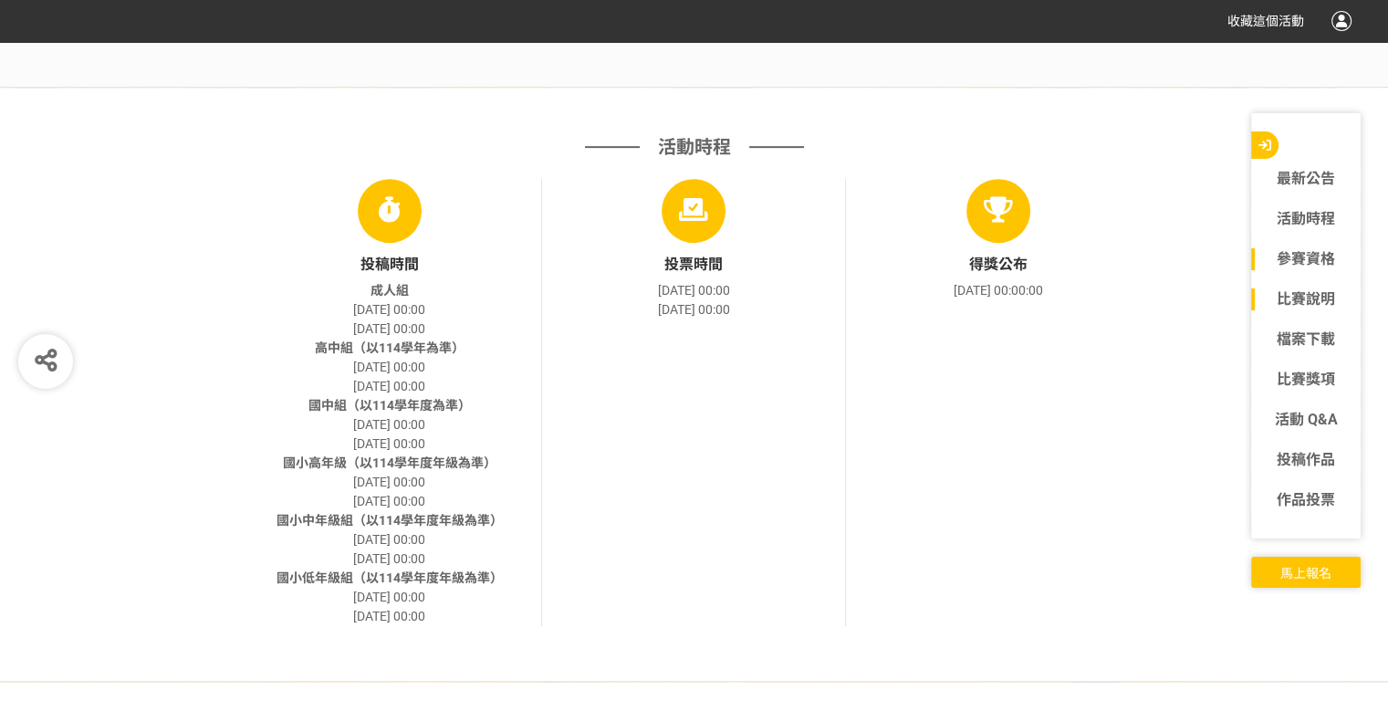
click at [1307, 309] on link "比賽說明" at bounding box center [1306, 299] width 110 height 22
